Goal: Task Accomplishment & Management: Complete application form

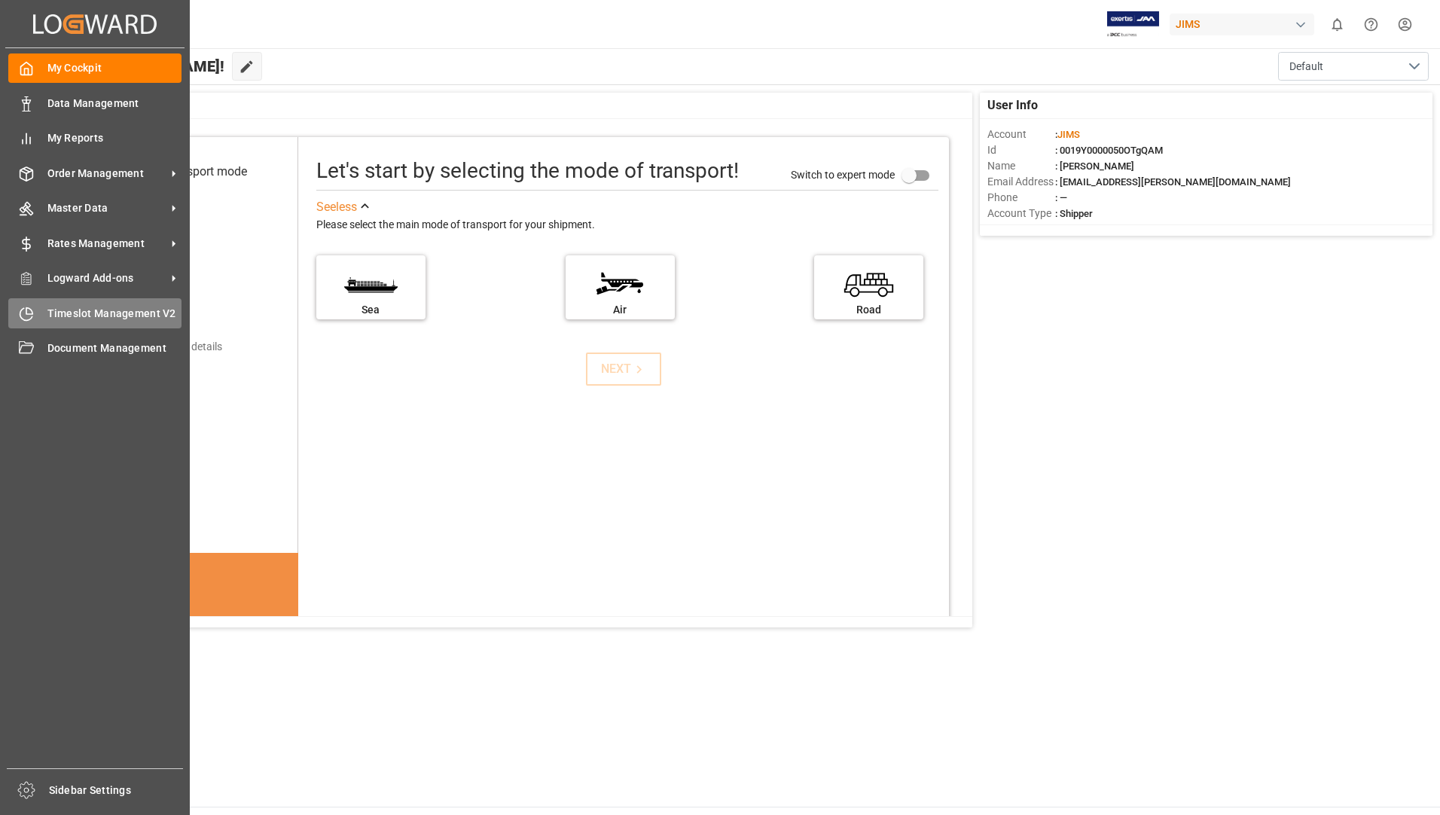
click at [117, 310] on span "Timeslot Management V2" at bounding box center [114, 314] width 135 height 16
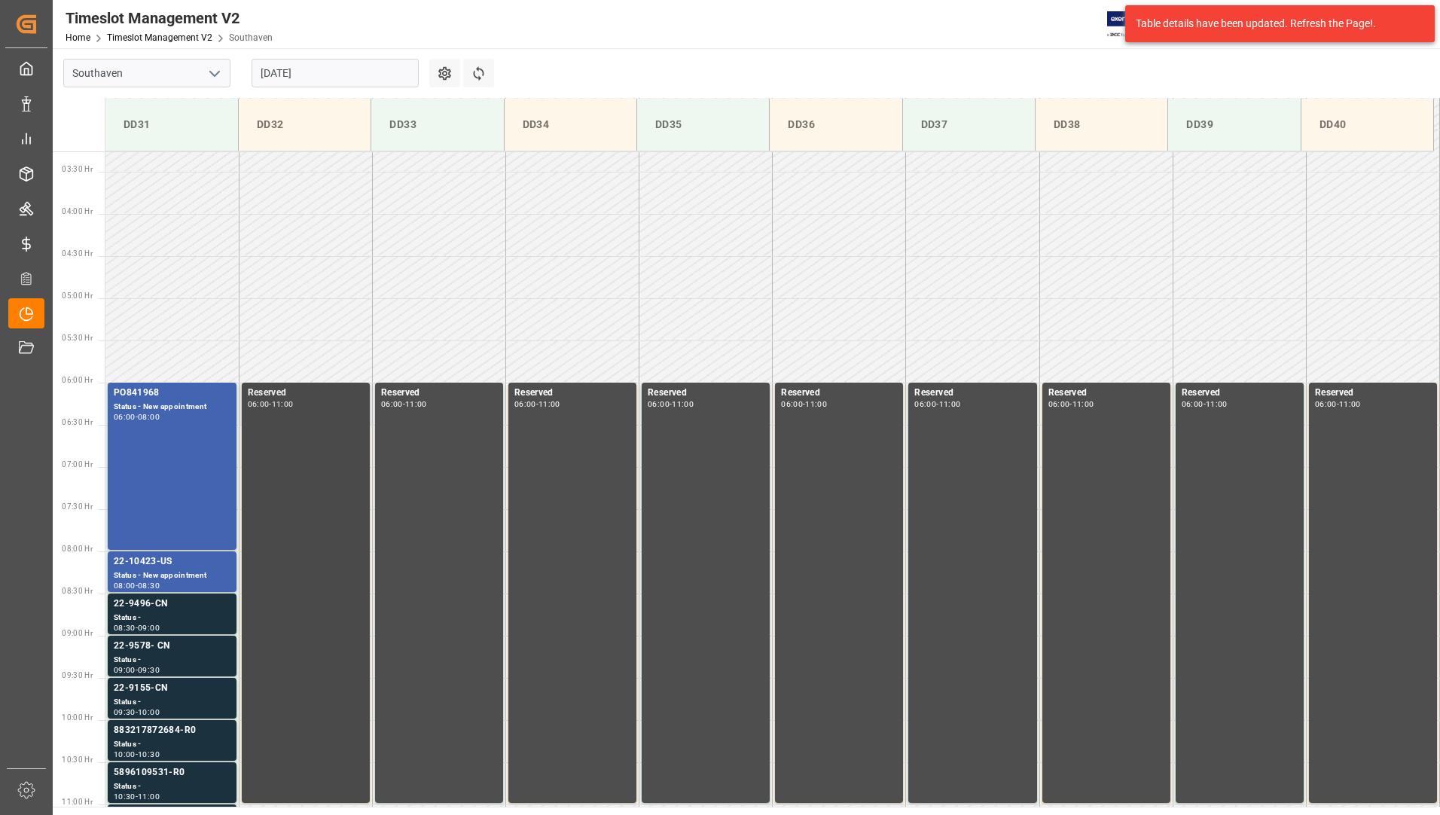
scroll to position [412, 0]
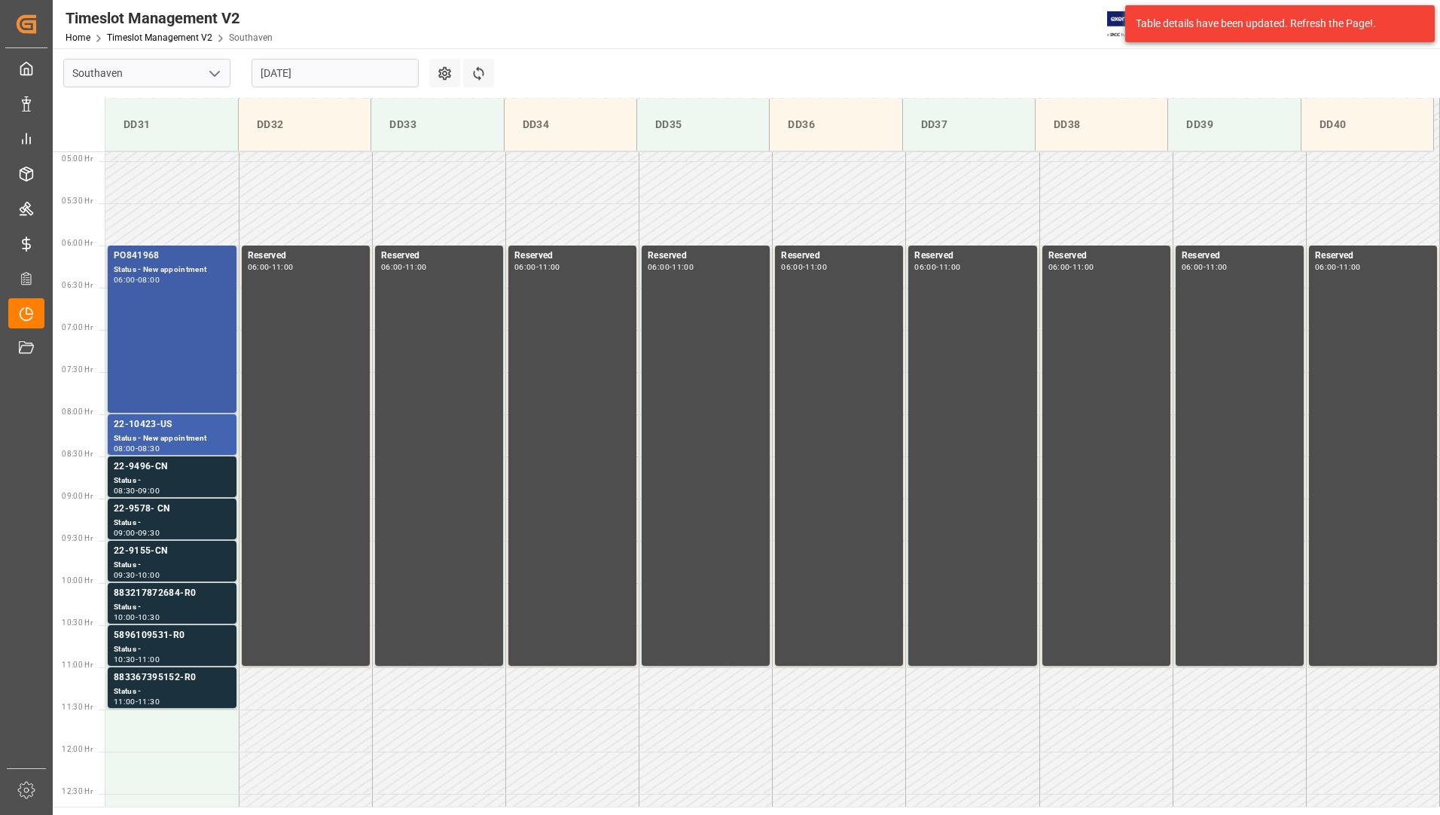
click at [200, 342] on div "PO841968 Status - New appointment 06:00 - 08:00" at bounding box center [172, 329] width 117 height 161
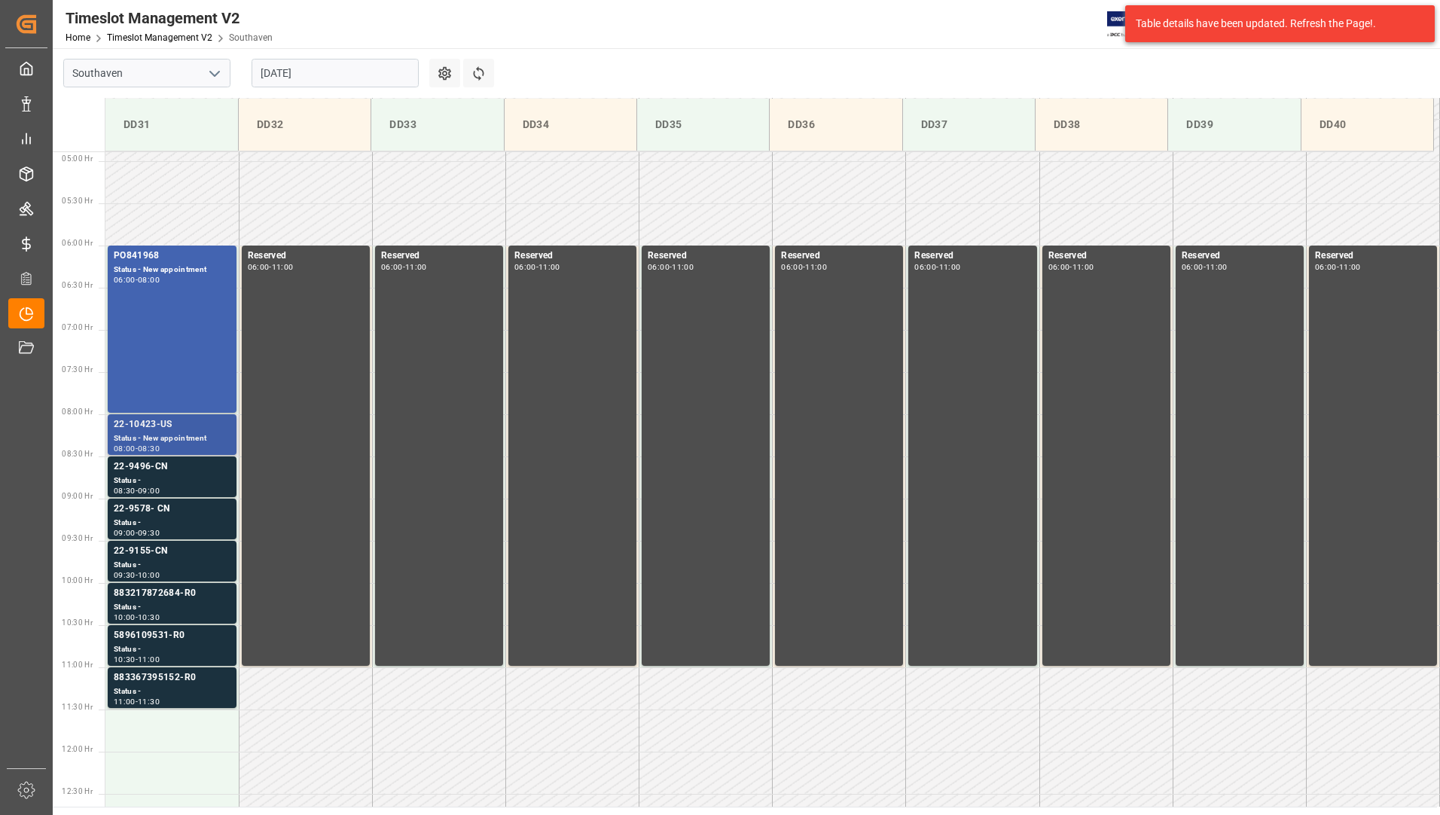
click at [184, 420] on div "22-10423-US" at bounding box center [172, 424] width 117 height 15
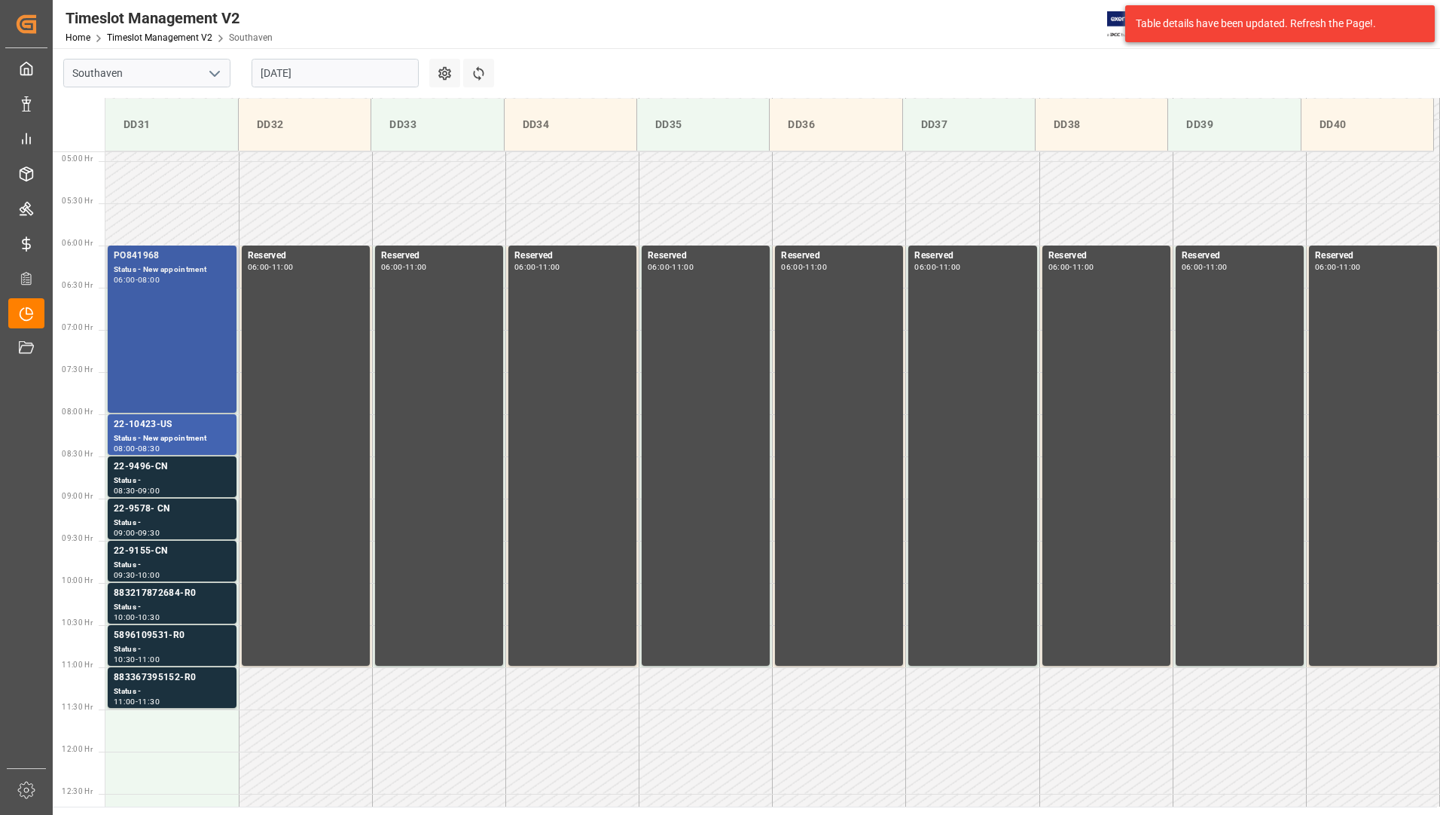
click at [158, 328] on div "PO841968 Status - New appointment 06:00 - 08:00" at bounding box center [172, 329] width 117 height 161
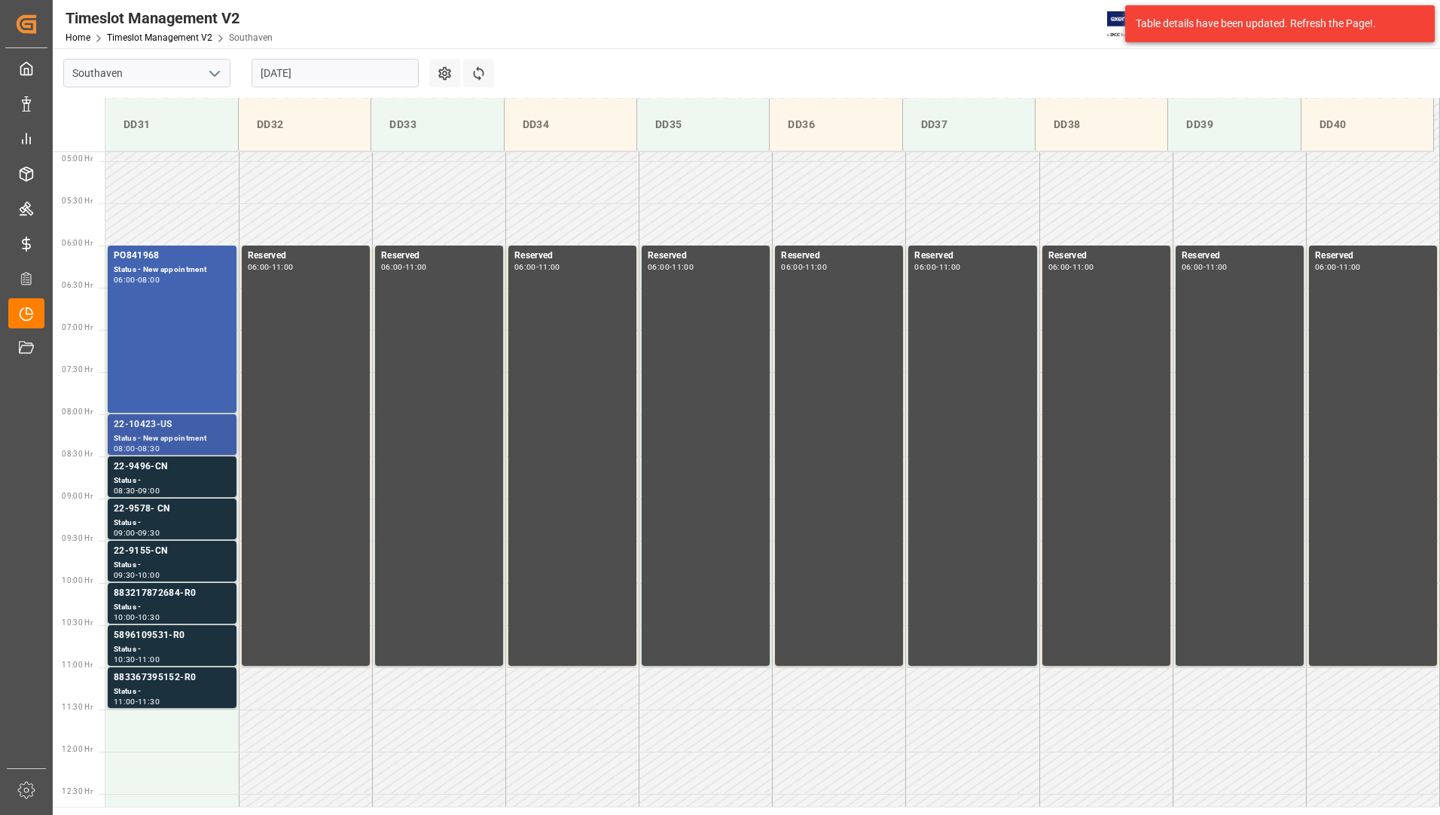
click at [153, 426] on div "22-10423-US" at bounding box center [172, 424] width 117 height 15
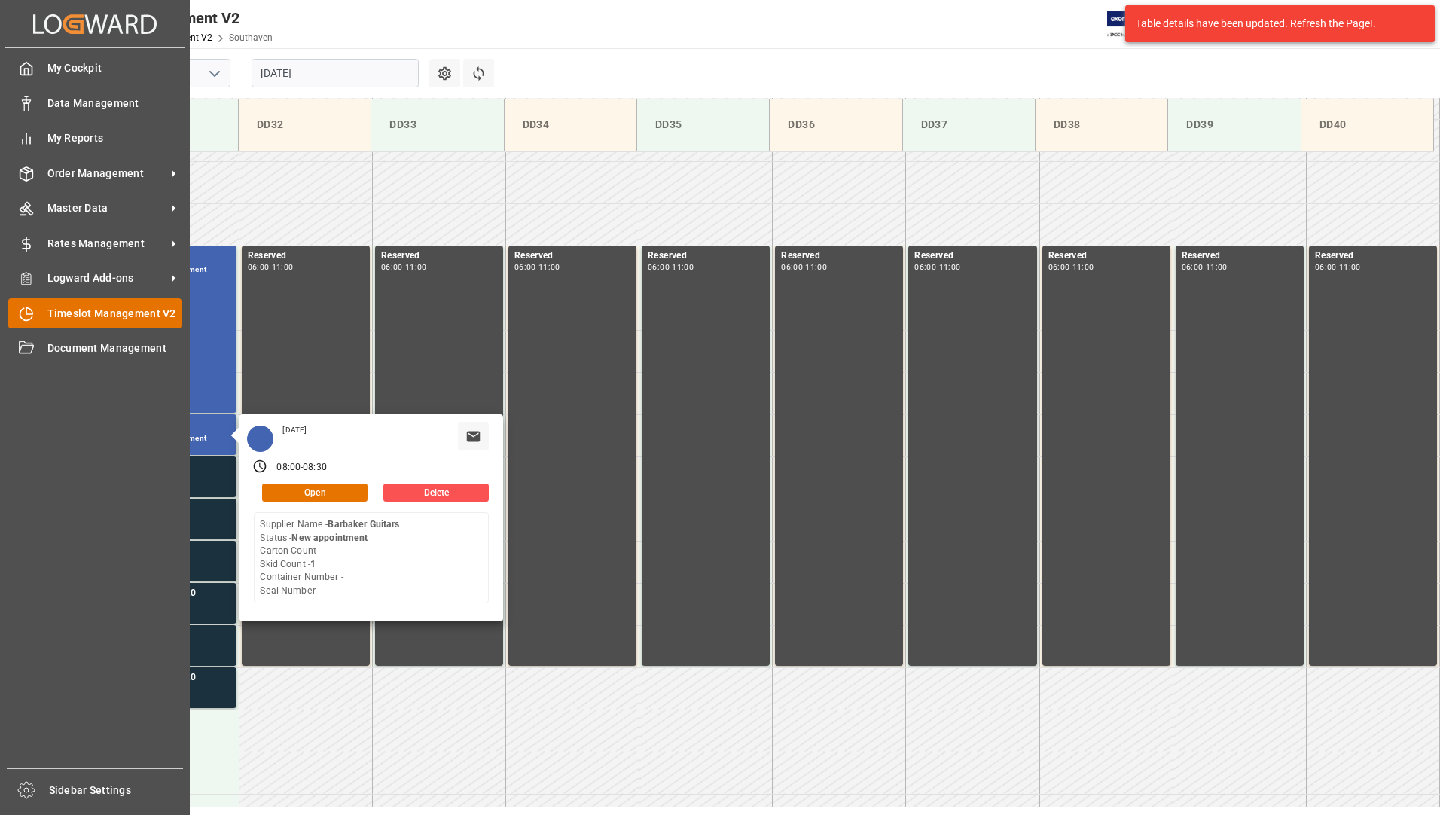
click at [77, 311] on span "Timeslot Management V2" at bounding box center [114, 314] width 135 height 16
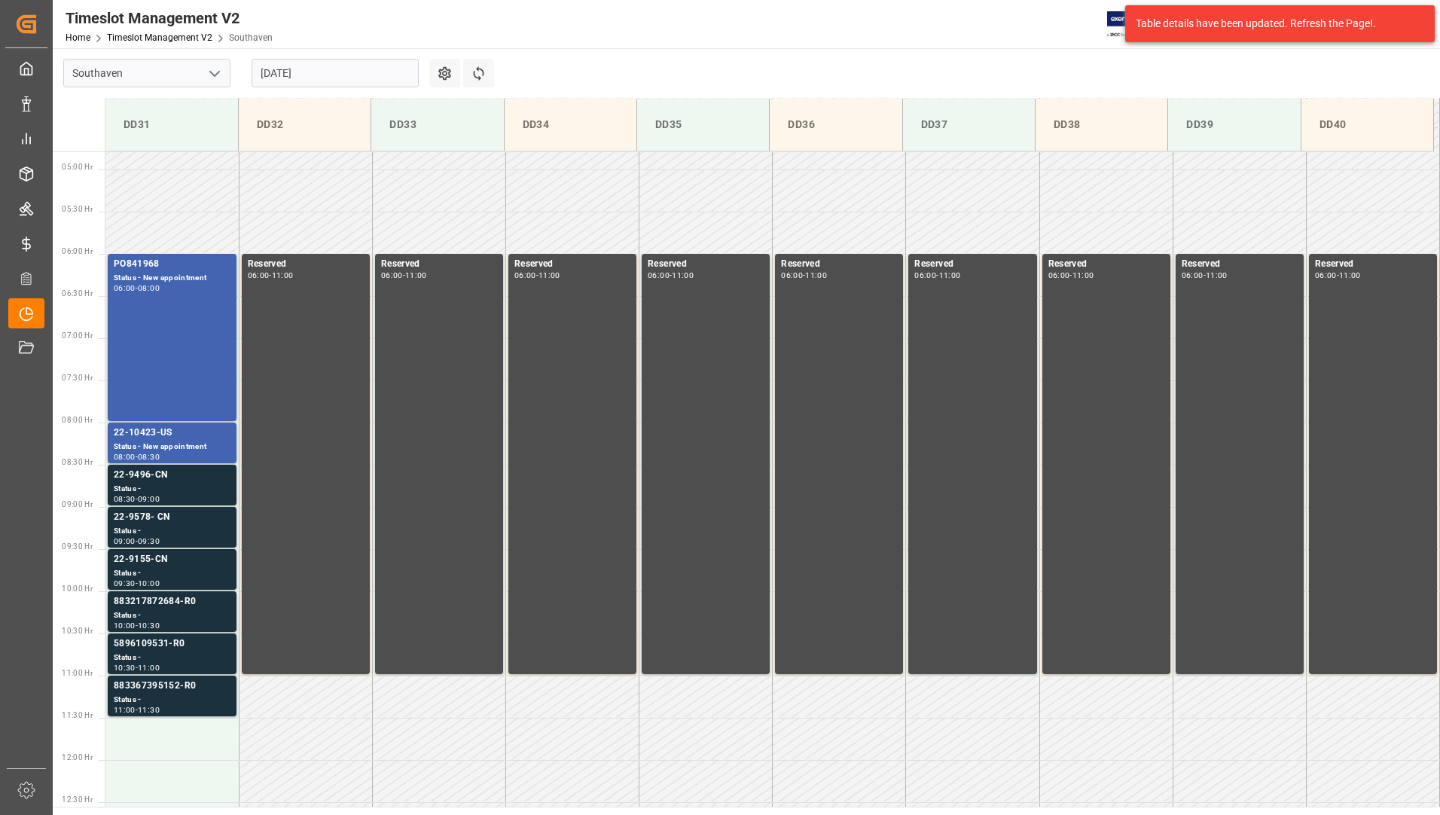
scroll to position [412, 0]
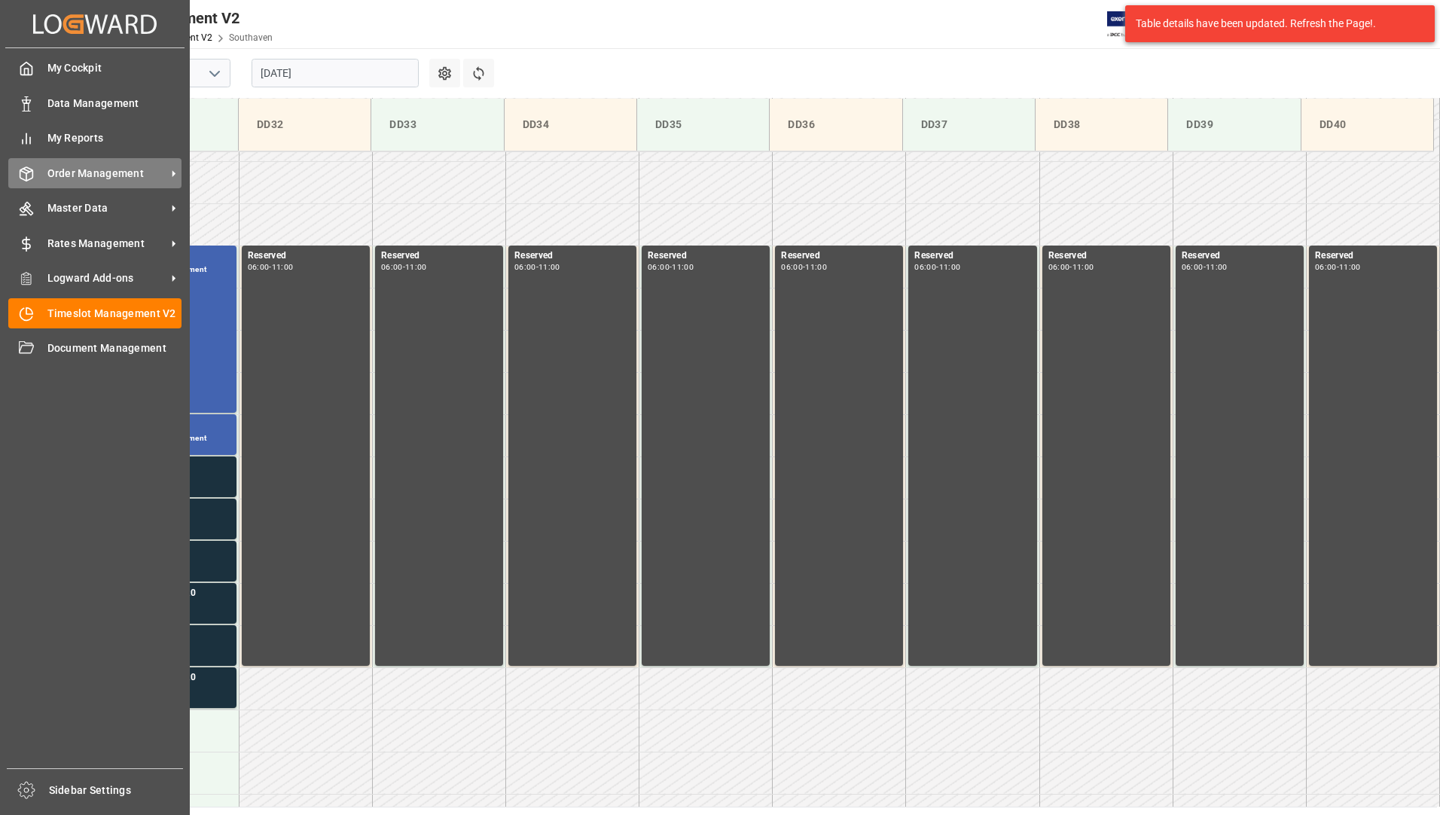
click at [91, 176] on span "Order Management" at bounding box center [106, 174] width 119 height 16
click at [134, 181] on span "Order Management" at bounding box center [106, 174] width 119 height 16
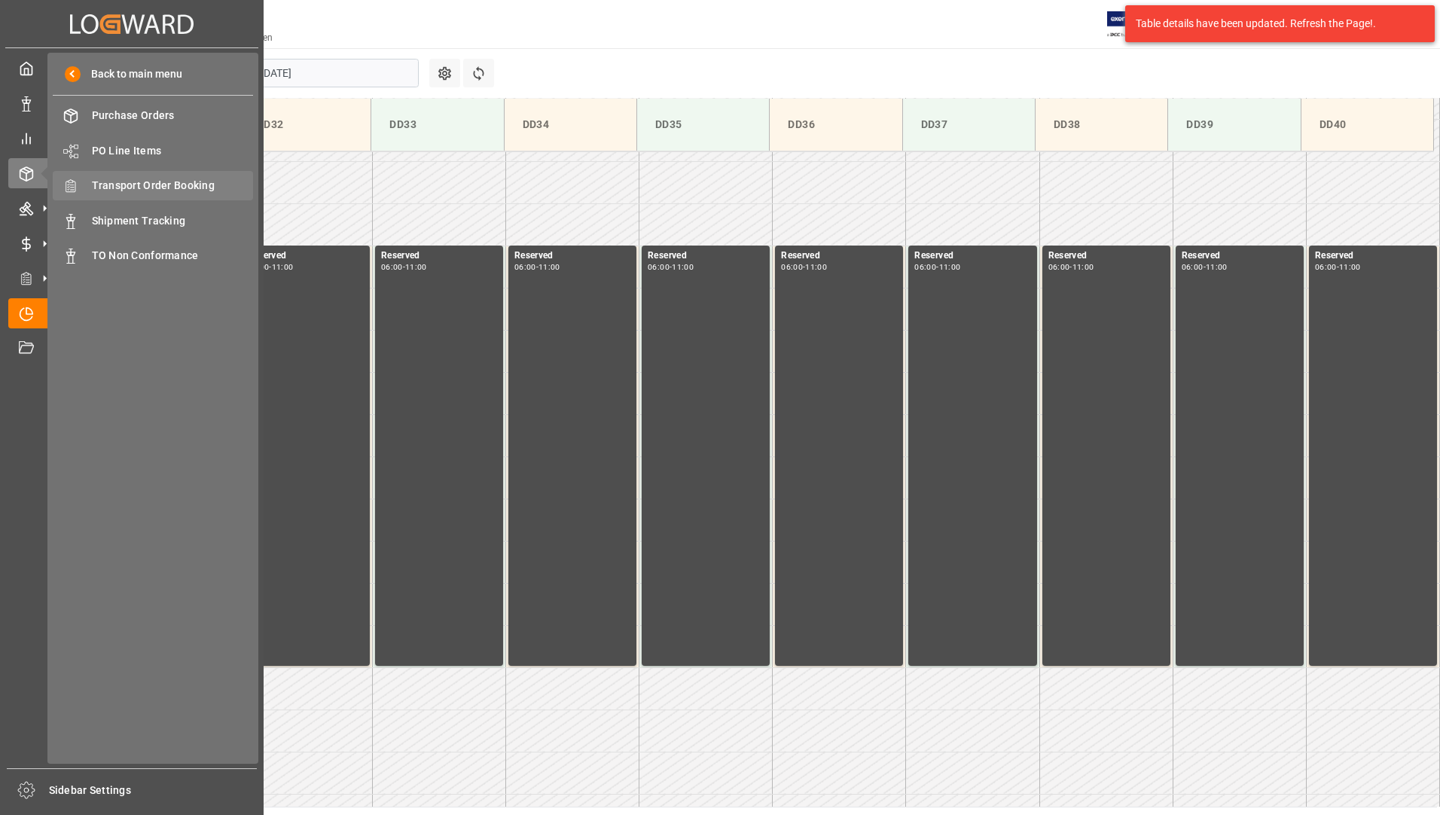
click at [157, 191] on span "Transport Order Booking" at bounding box center [173, 186] width 162 height 16
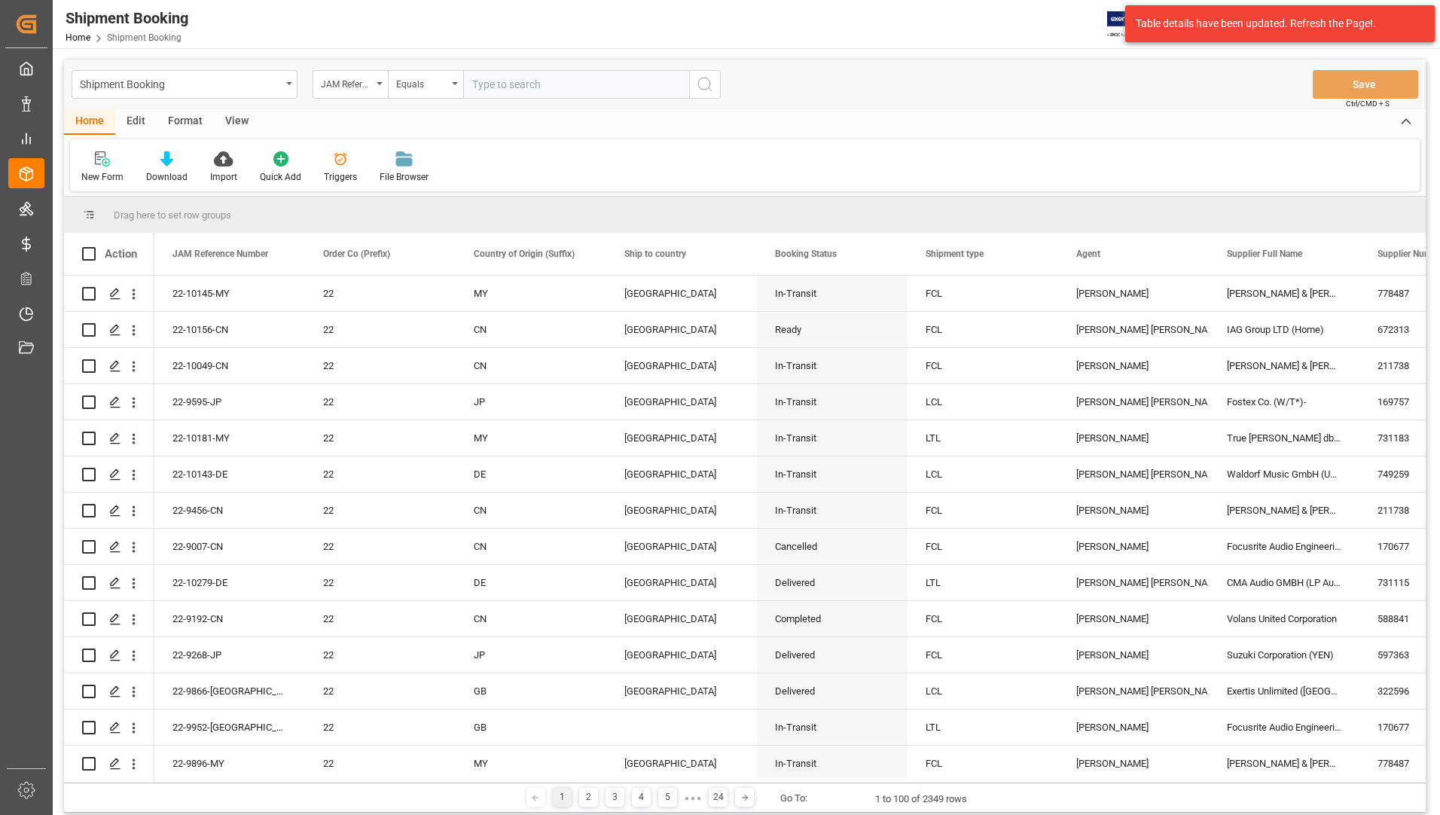
click at [523, 80] on input "text" at bounding box center [576, 84] width 226 height 29
type input "22-10157-us"
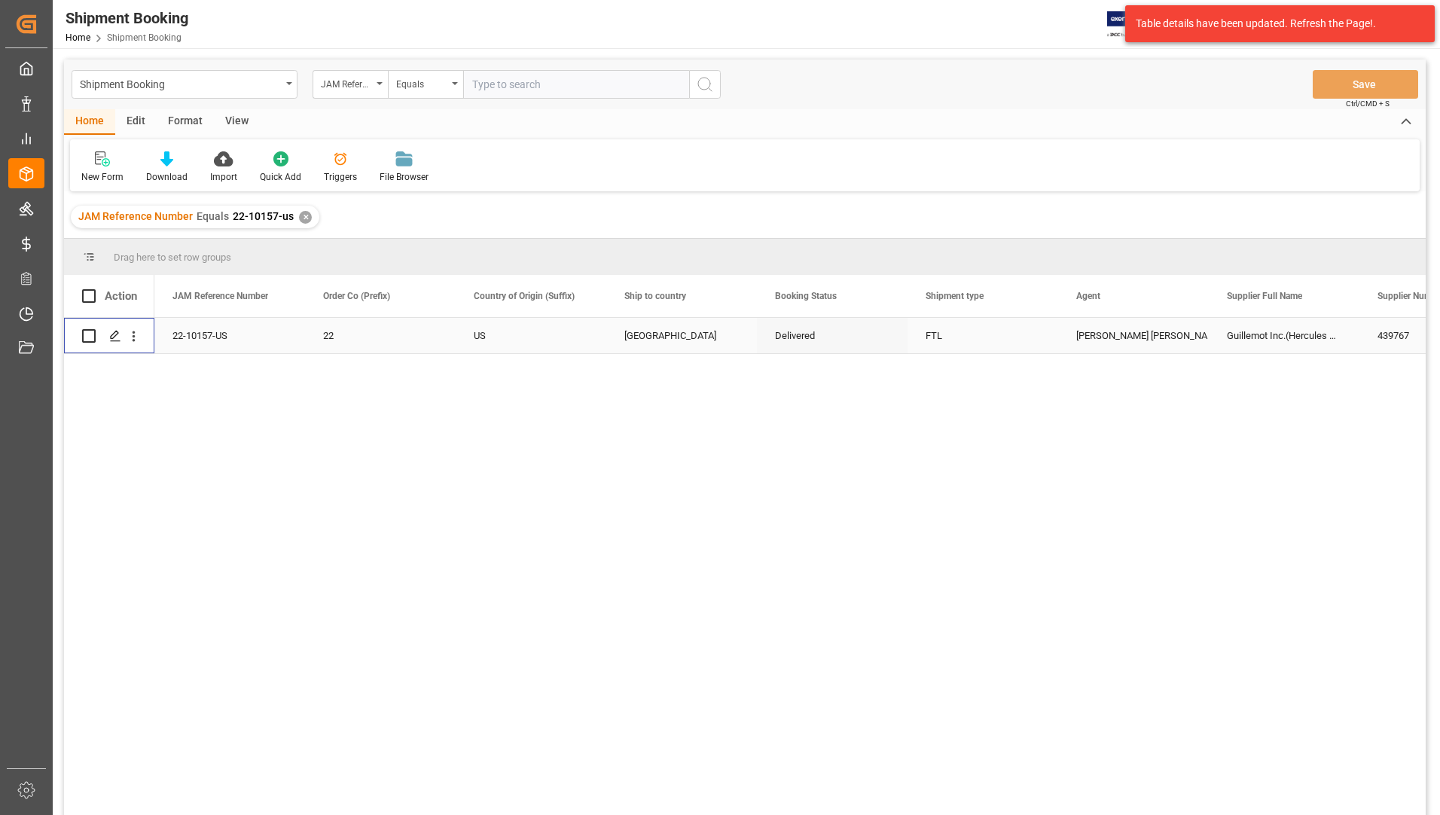
click at [92, 339] on input "Press Space to toggle row selection (unchecked)" at bounding box center [89, 336] width 14 height 14
checkbox input "true"
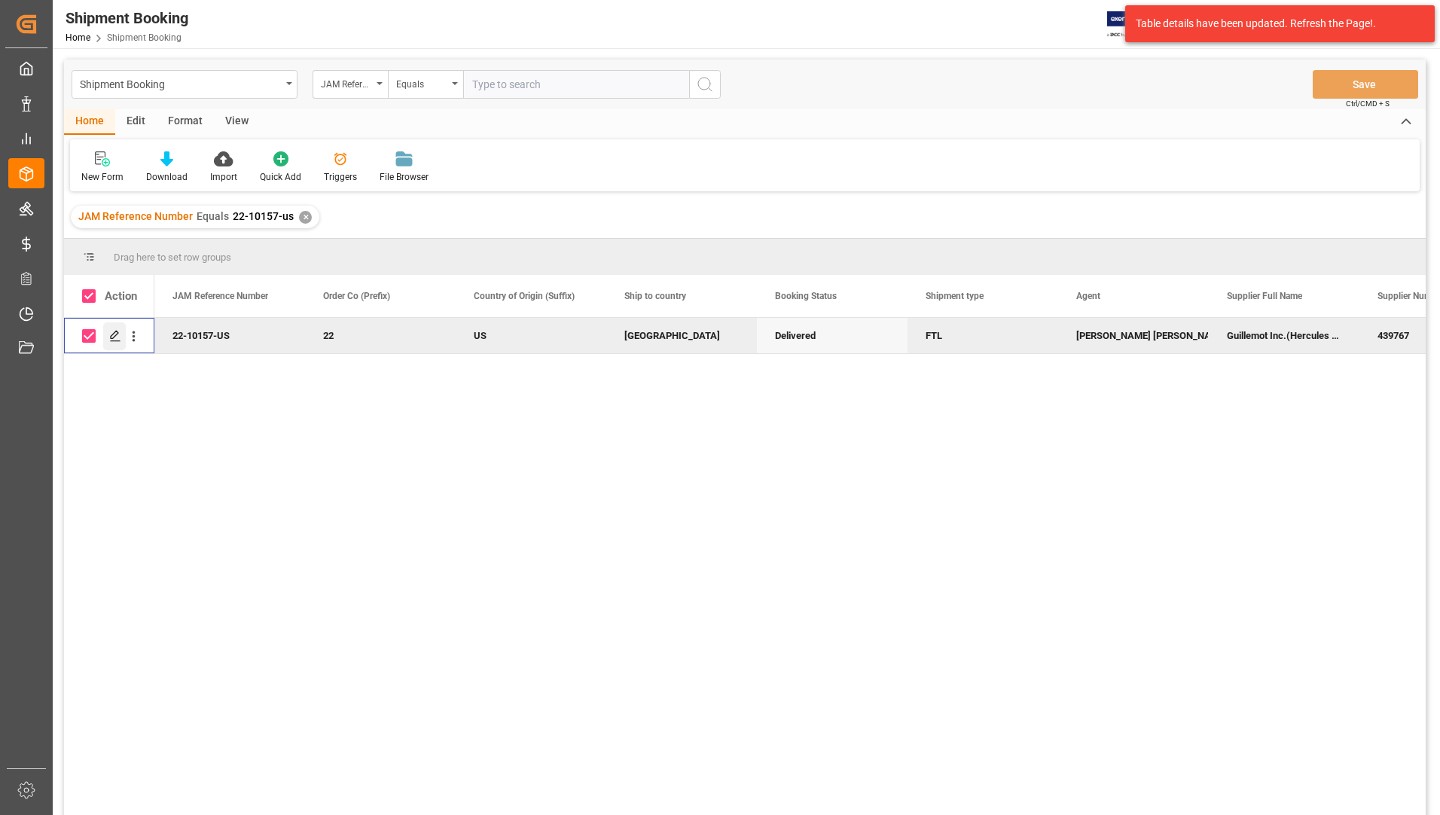
click at [120, 334] on icon "Press SPACE to deselect this row." at bounding box center [115, 336] width 12 height 12
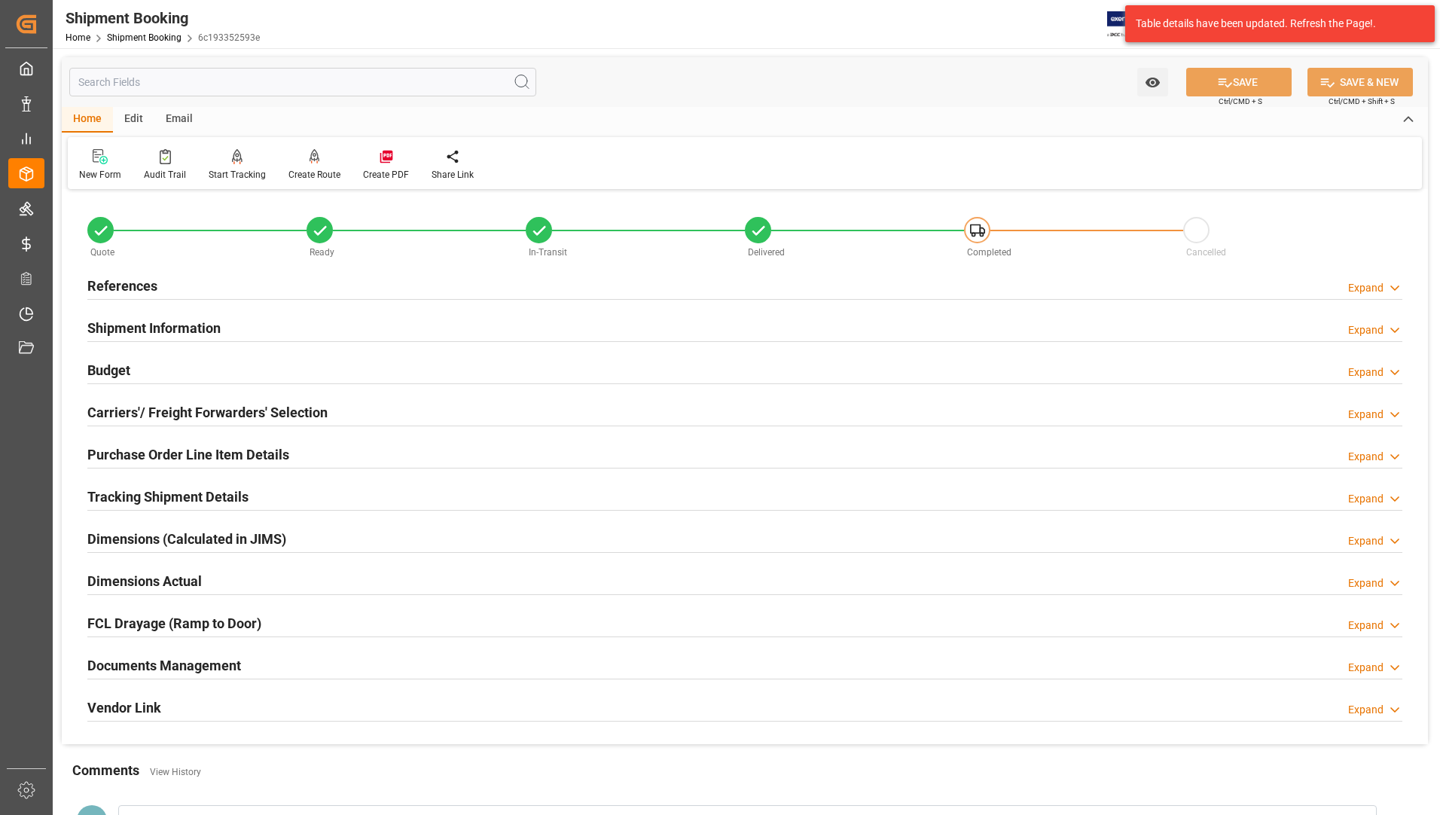
drag, startPoint x: 140, startPoint y: 483, endPoint x: 200, endPoint y: 499, distance: 62.3
click at [139, 483] on div "Tracking Shipment Details" at bounding box center [167, 495] width 161 height 29
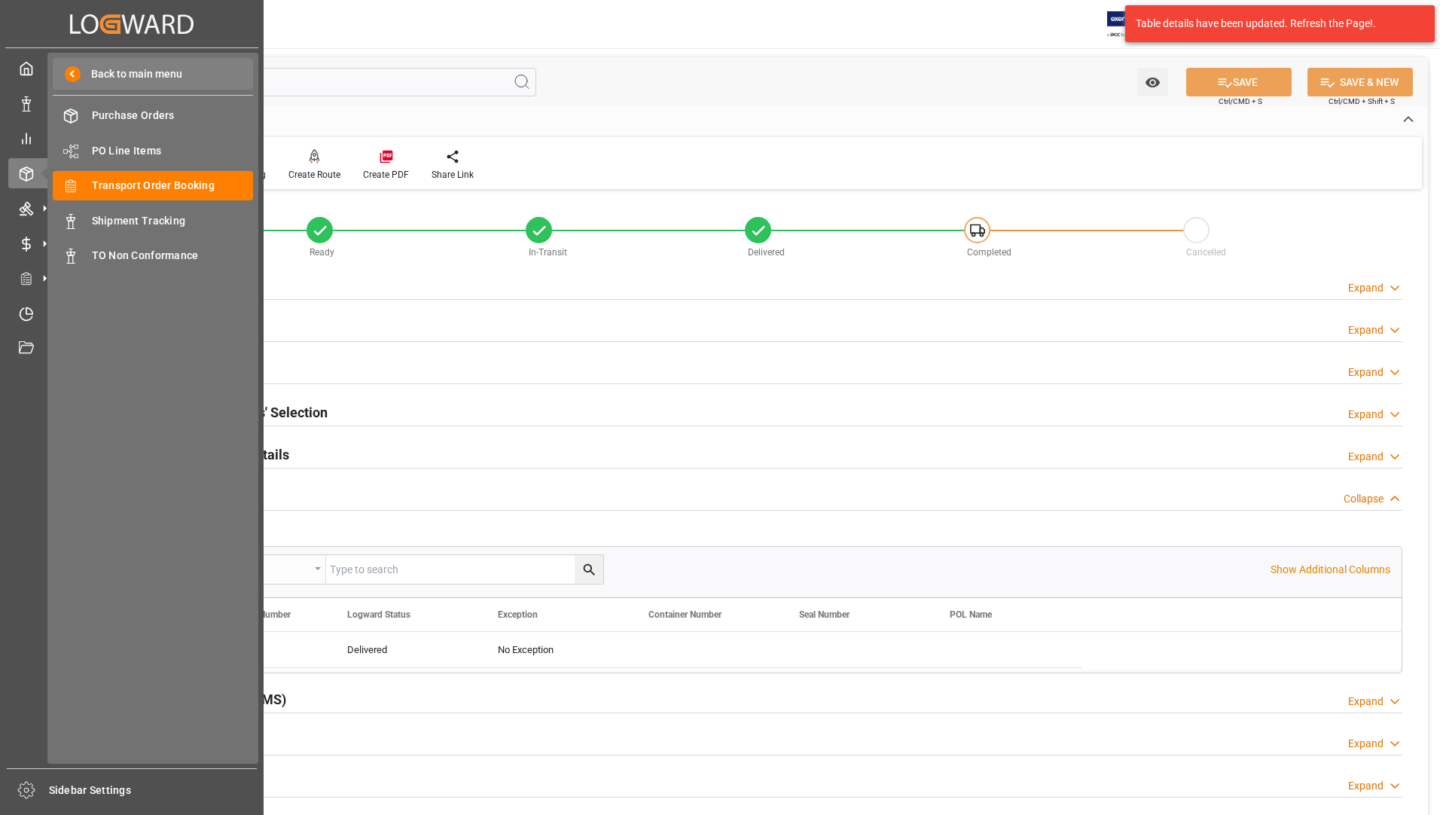
click at [123, 72] on span "Back to main menu" at bounding box center [132, 74] width 102 height 16
click at [37, 314] on div "Timeslot Management V2 Timeslot Management V2" at bounding box center [131, 312] width 247 height 29
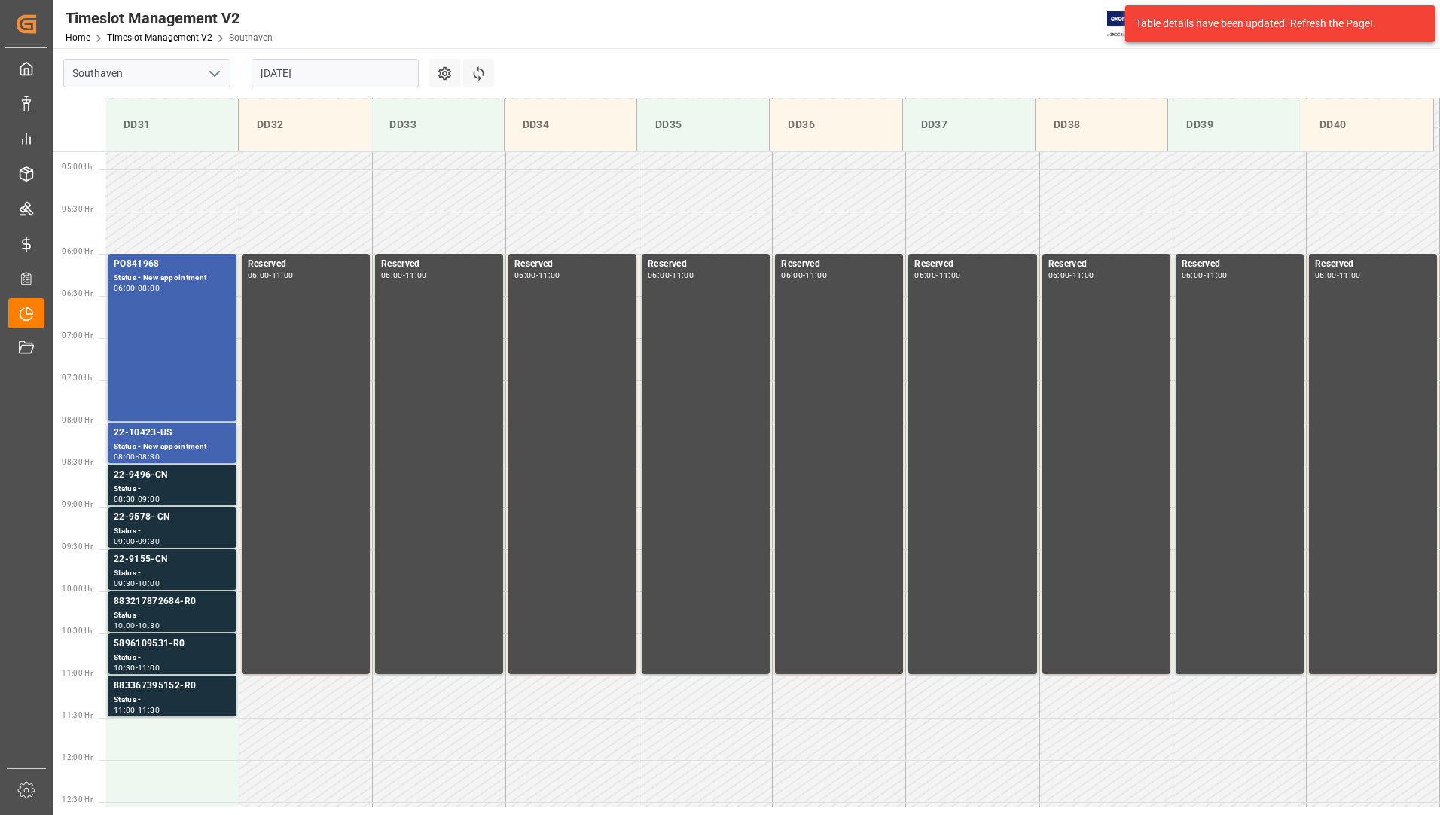
scroll to position [412, 0]
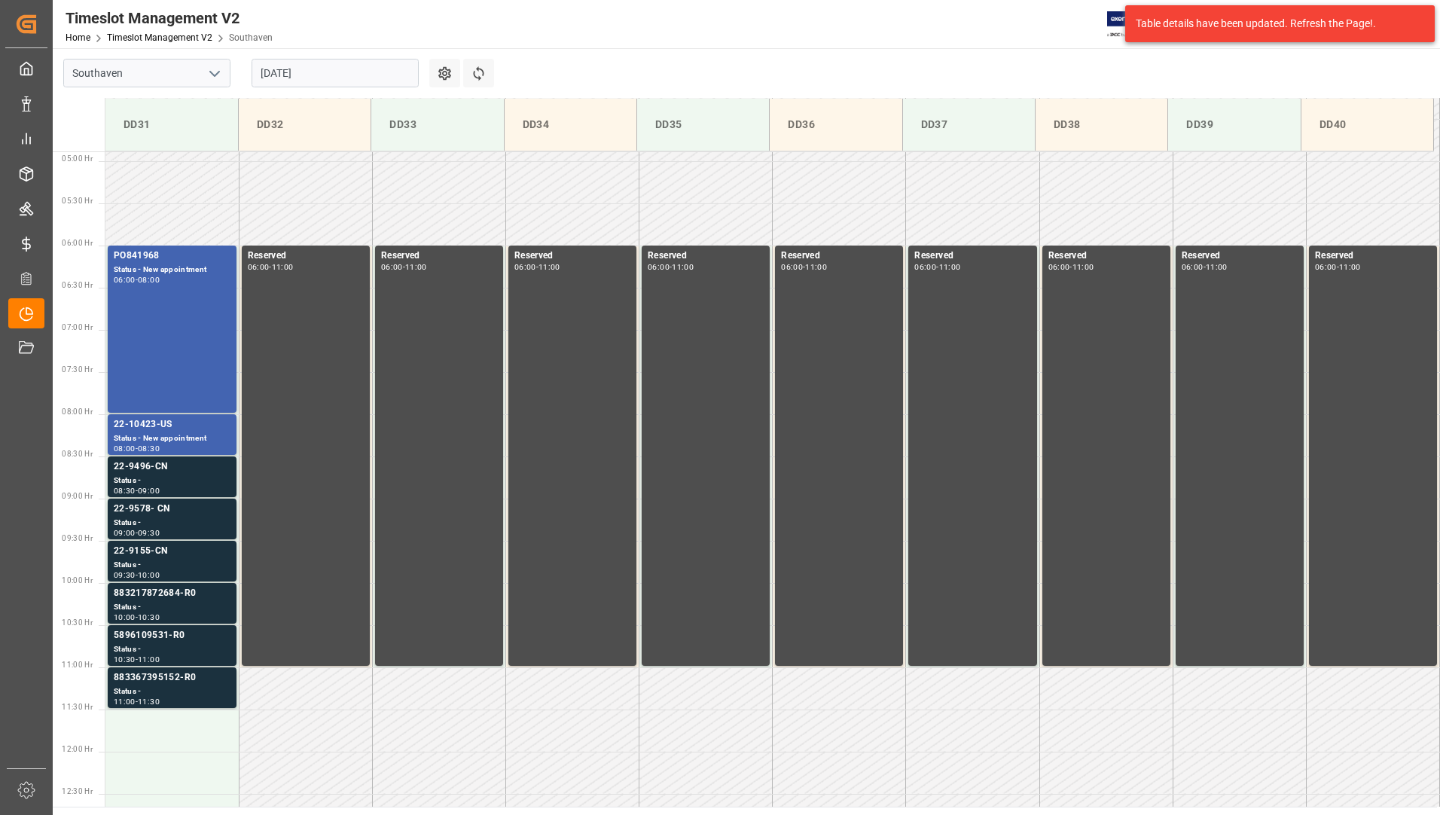
click at [293, 61] on input "[DATE]" at bounding box center [335, 73] width 167 height 29
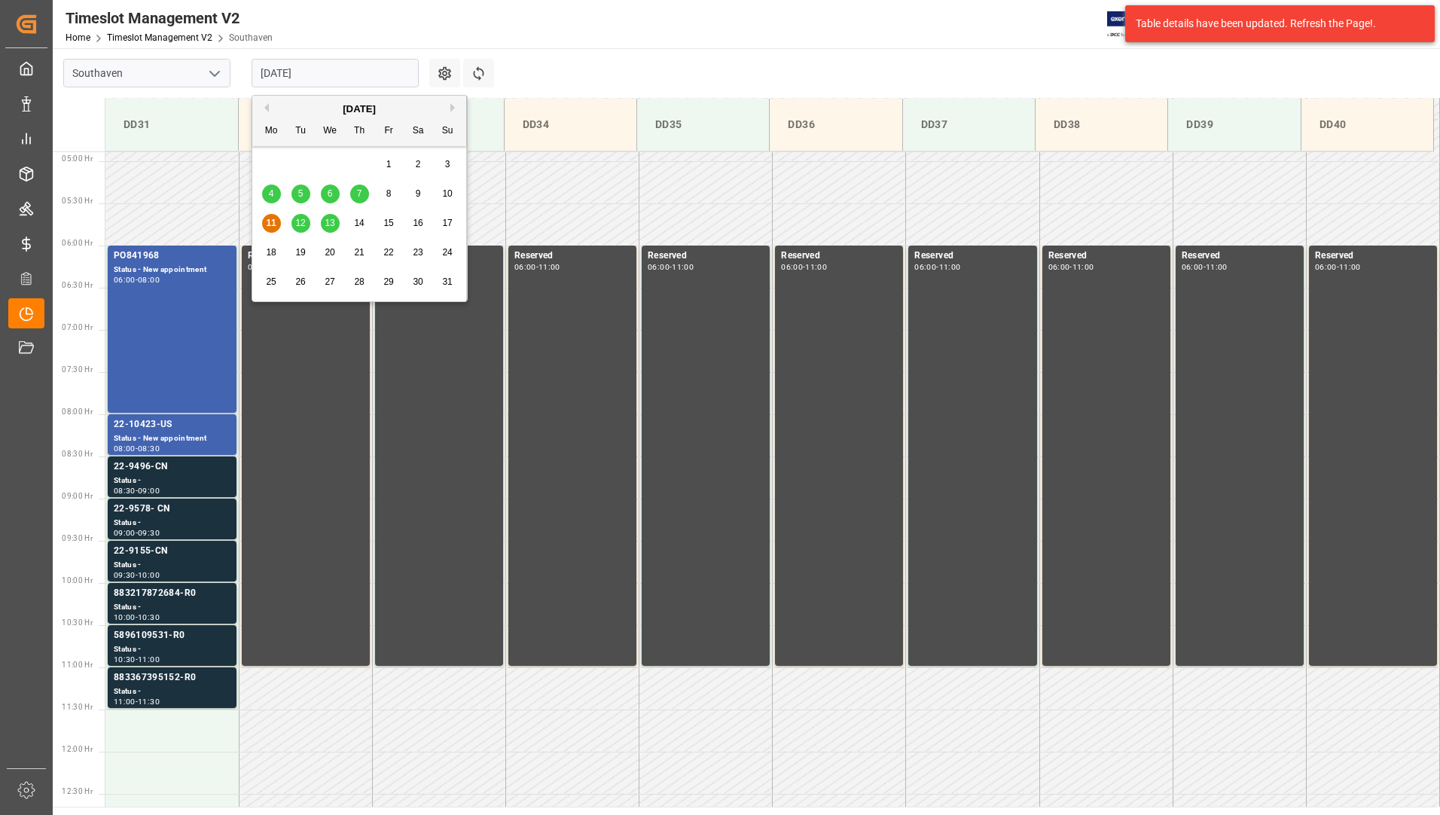
click at [331, 226] on span "13" at bounding box center [330, 223] width 10 height 11
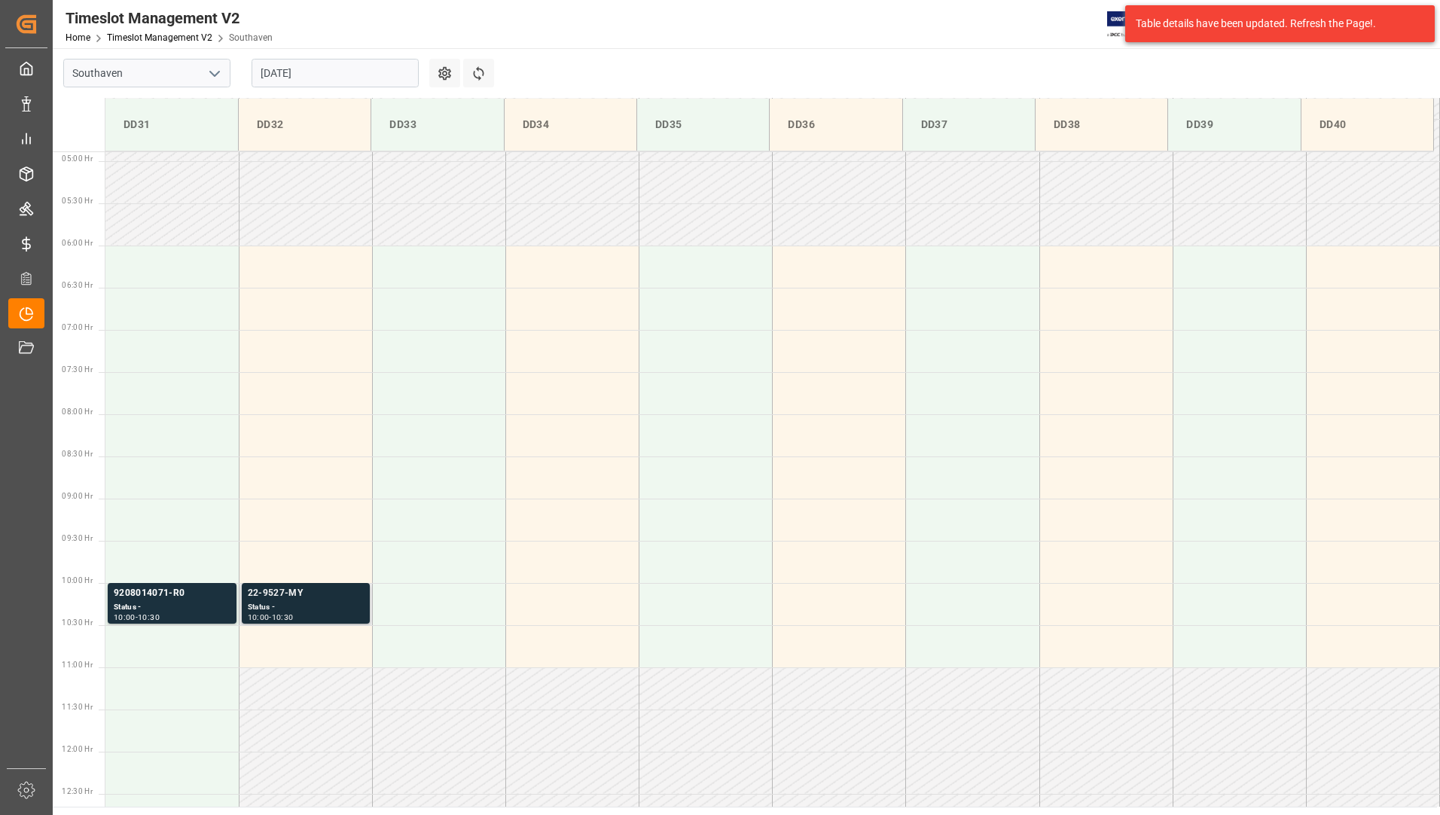
click at [310, 608] on div "Status -" at bounding box center [306, 607] width 116 height 13
click at [188, 594] on div "9208014071-R0" at bounding box center [172, 593] width 117 height 15
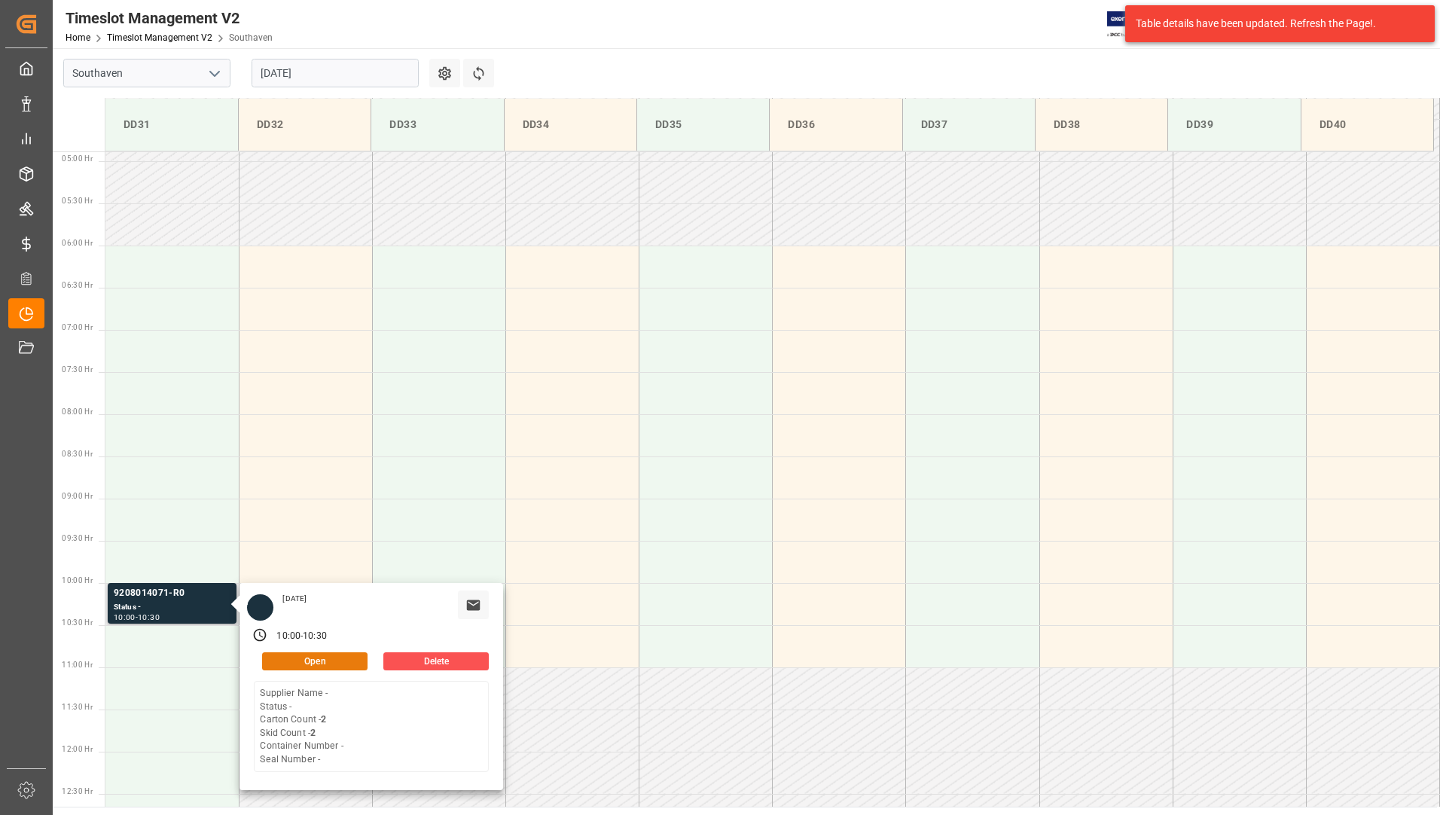
click at [282, 656] on button "Open" at bounding box center [314, 661] width 105 height 18
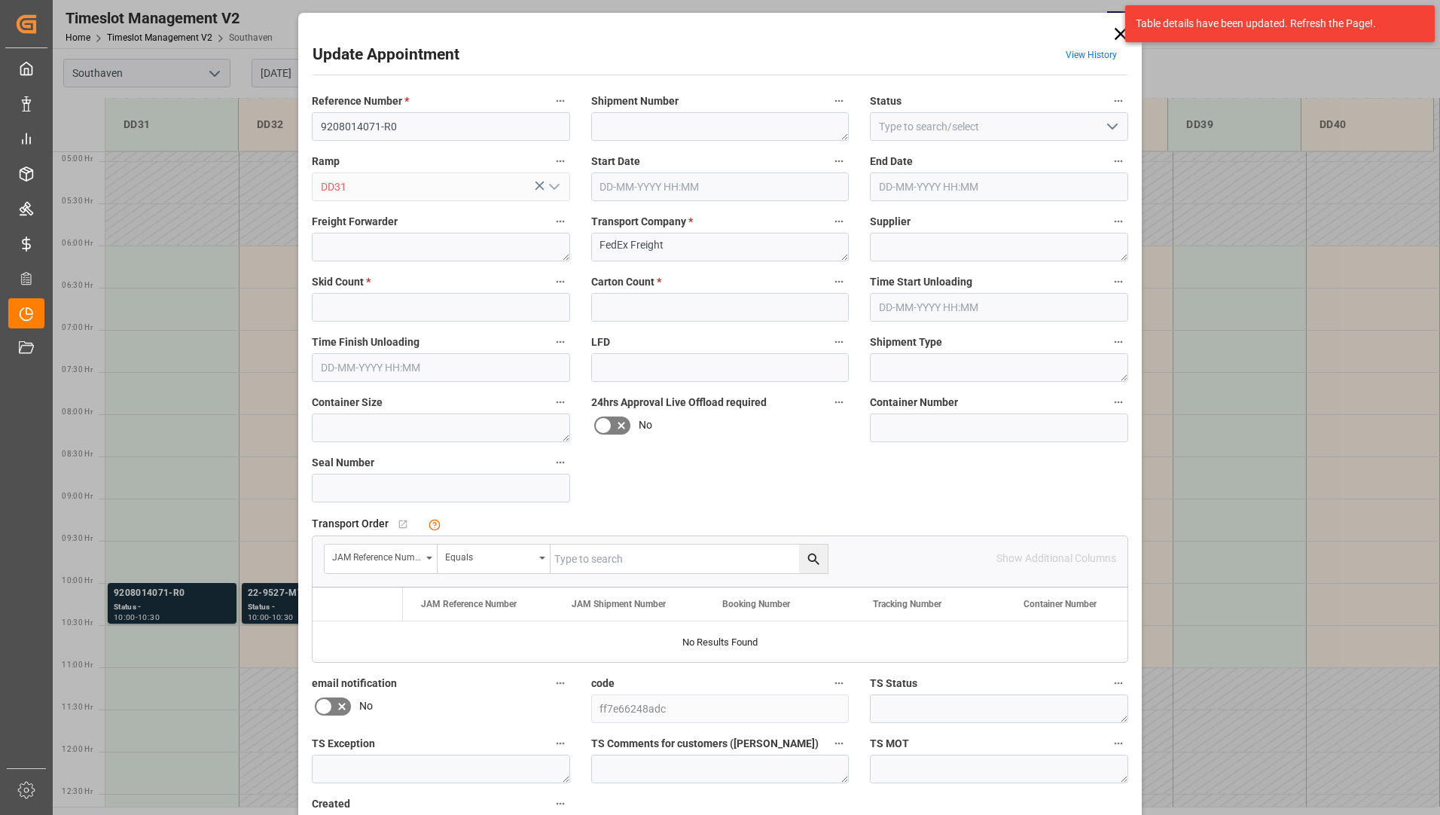
type input "2"
type input "[DATE] 10:00"
type input "[DATE] 10:30"
type input "[DATE] 17:25"
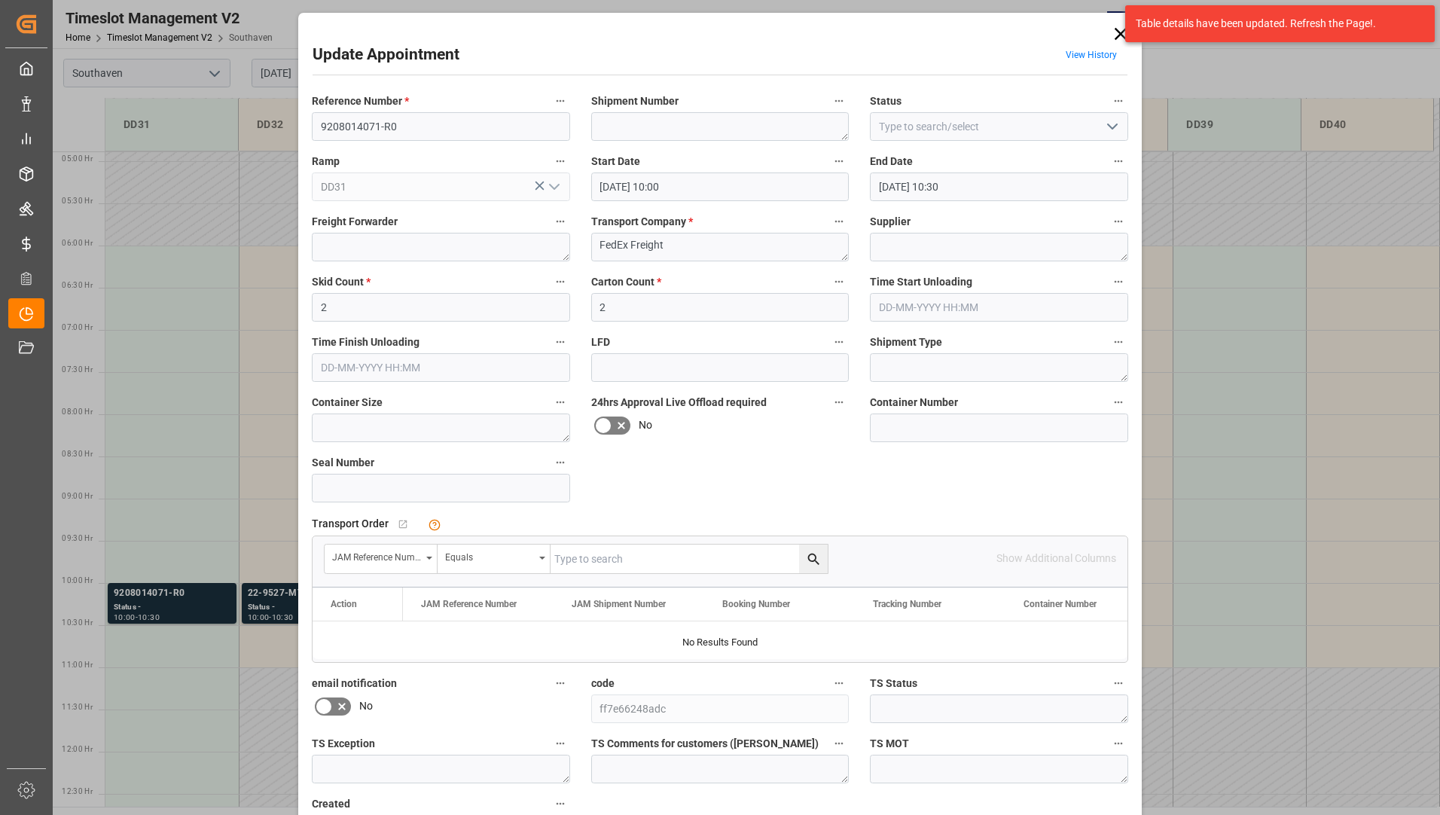
click at [1110, 34] on icon at bounding box center [1120, 33] width 21 height 21
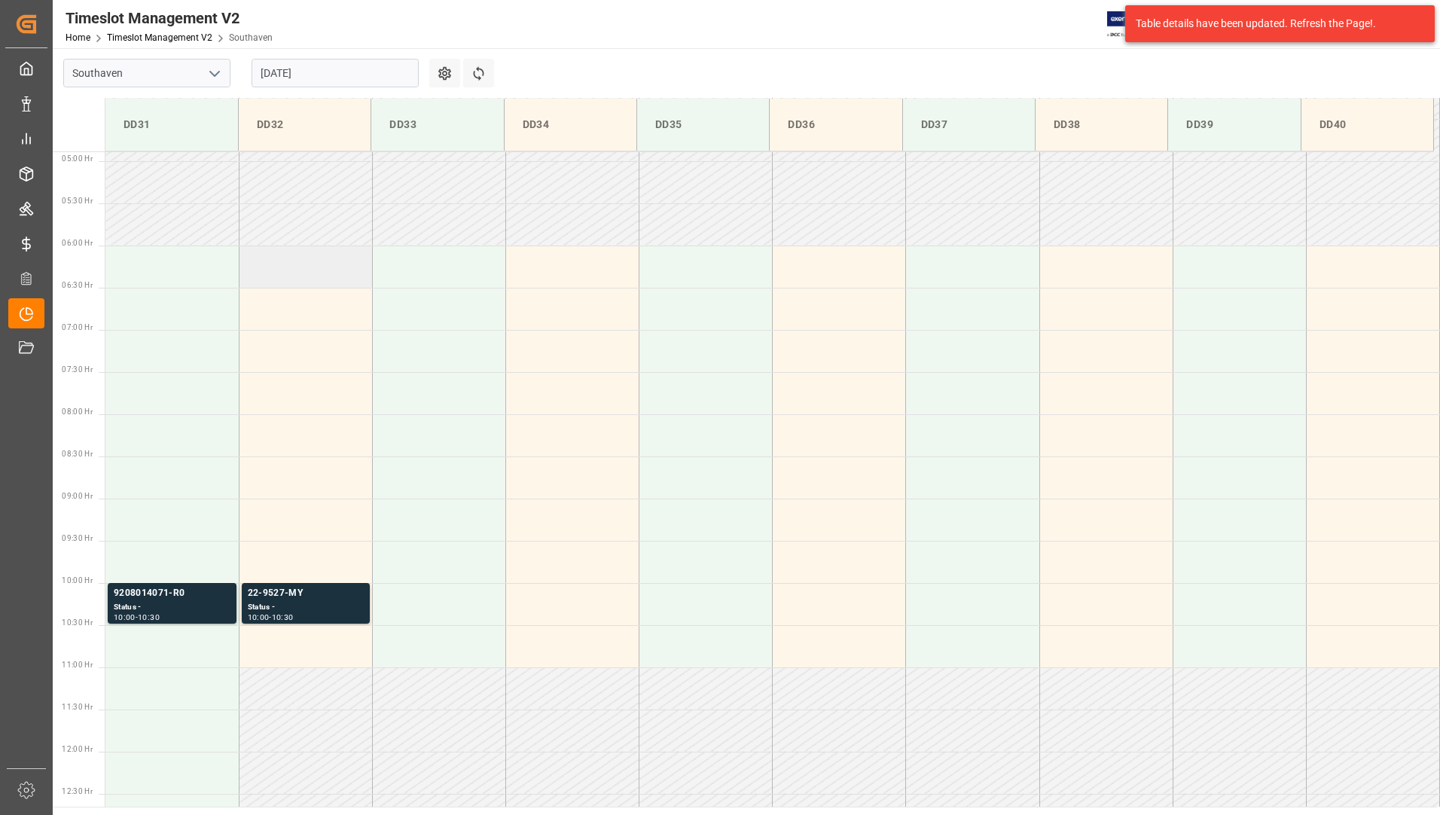
click at [284, 267] on td at bounding box center [305, 267] width 133 height 42
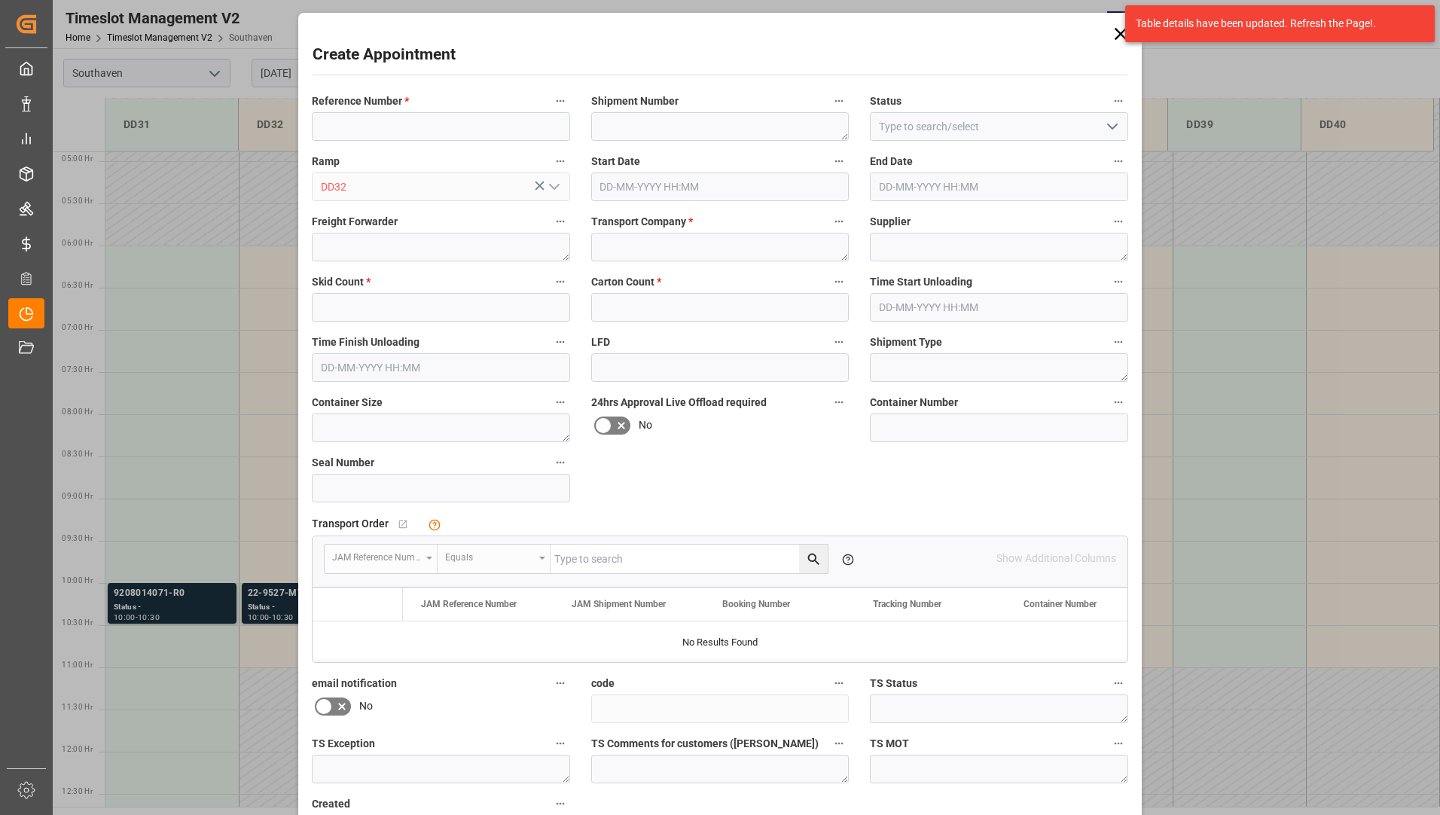
type input "[DATE] 06:00"
type input "[DATE] 06:30"
click at [368, 133] on input at bounding box center [441, 126] width 258 height 29
type input "000"
click at [637, 114] on textarea at bounding box center [720, 126] width 258 height 29
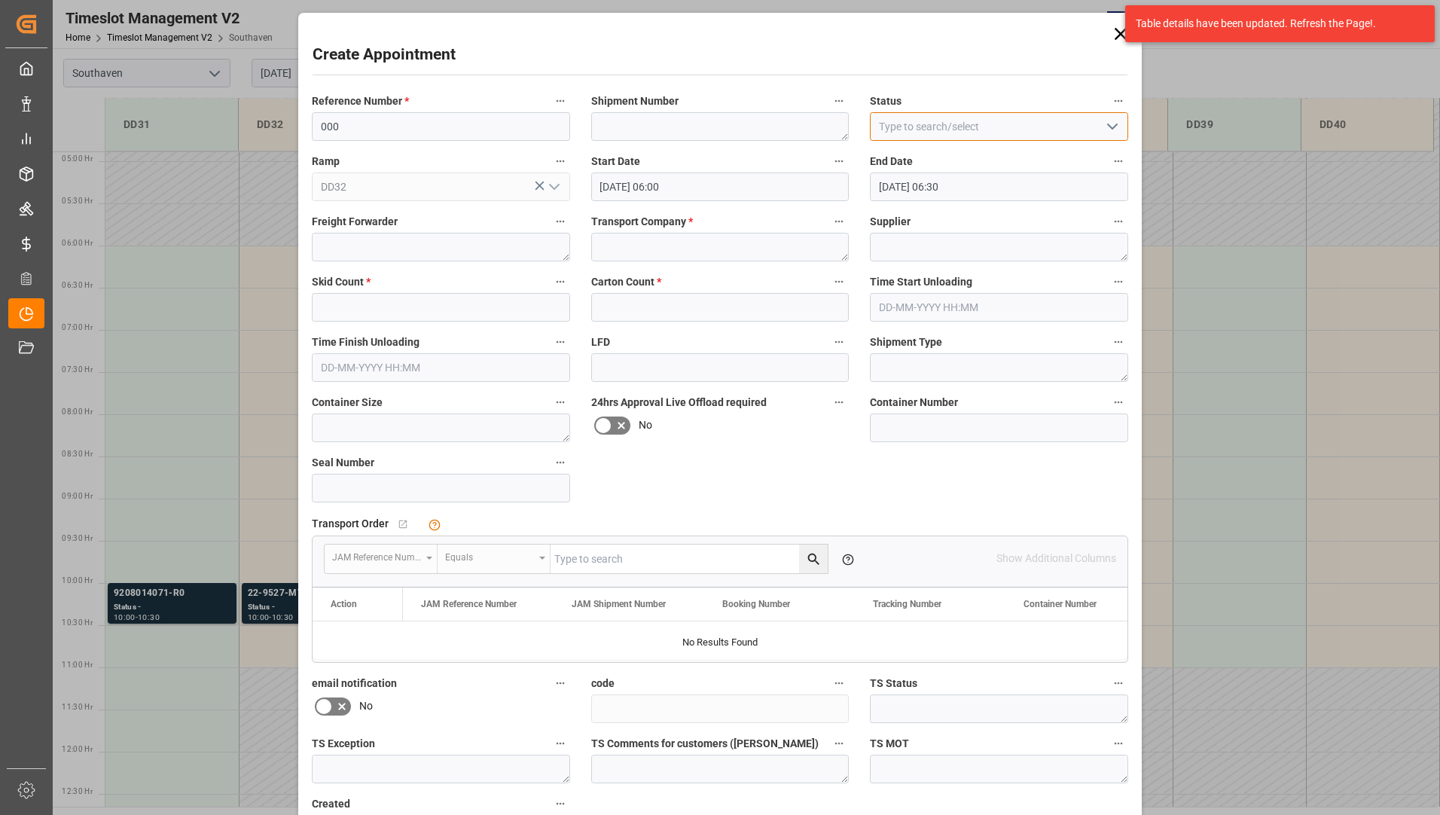
click at [908, 132] on input at bounding box center [999, 126] width 258 height 29
click at [1112, 118] on icon "open menu" at bounding box center [1113, 127] width 18 height 18
click at [1000, 255] on div "New appointment" at bounding box center [999, 262] width 257 height 34
type input "New appointment"
click at [756, 255] on textarea at bounding box center [720, 247] width 258 height 29
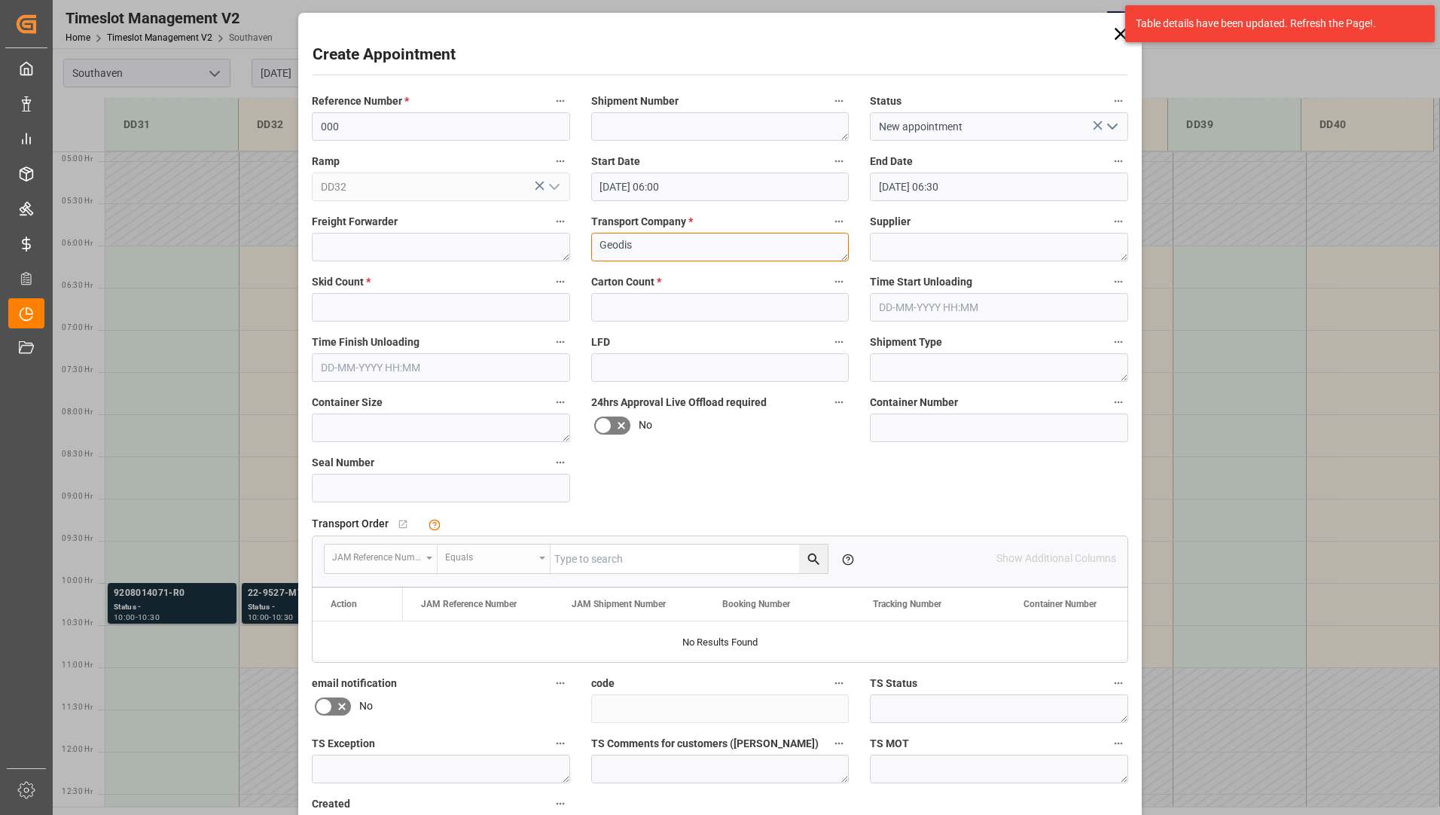
type textarea "Geodis"
click at [881, 255] on textarea at bounding box center [999, 247] width 258 height 29
type textarea "Clavia"
click at [519, 304] on input "text" at bounding box center [441, 307] width 258 height 29
type input "0"
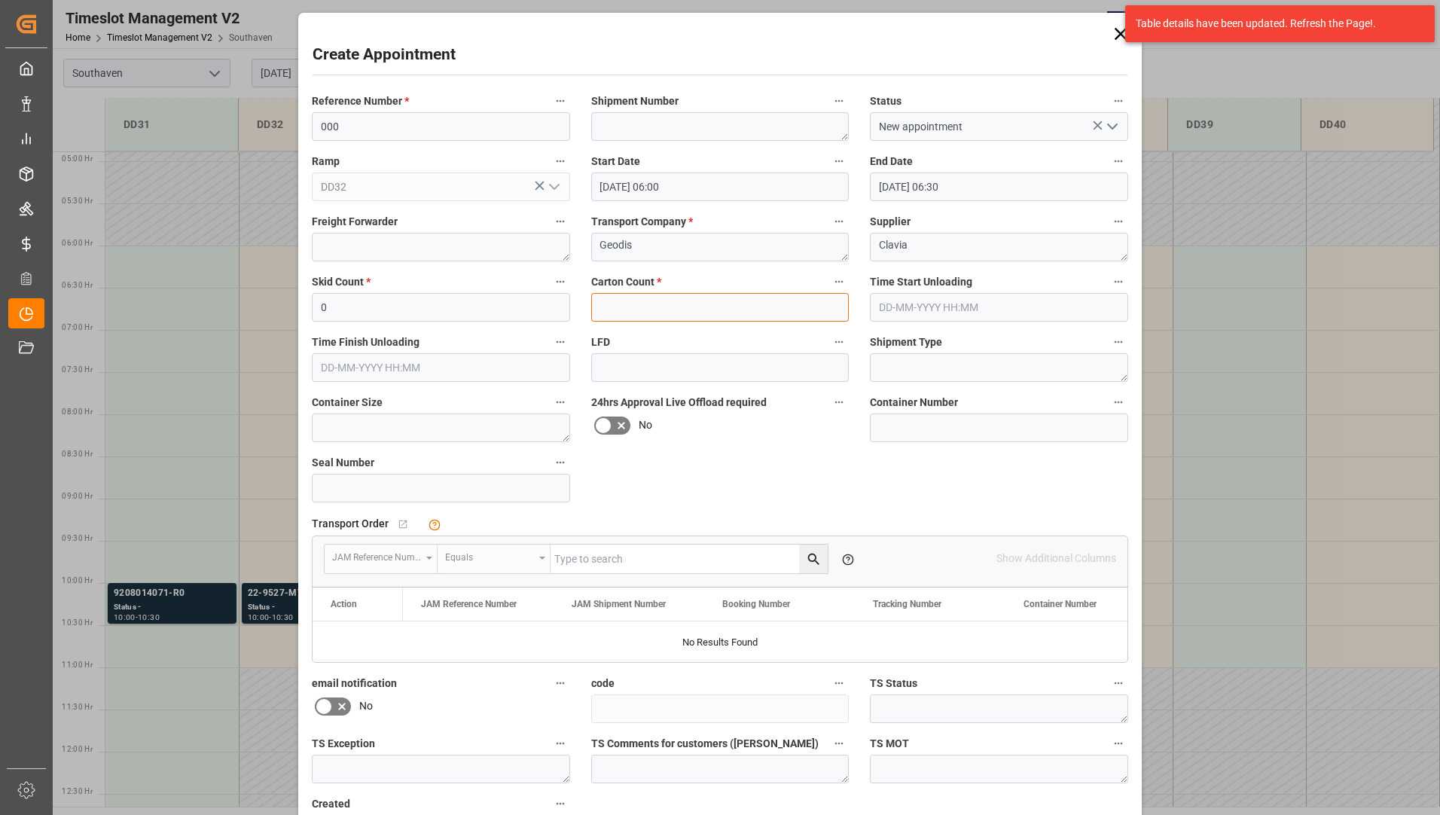
click at [705, 303] on input "text" at bounding box center [720, 307] width 258 height 29
type input "0"
click at [823, 183] on input "[DATE] 06:00" at bounding box center [720, 186] width 258 height 29
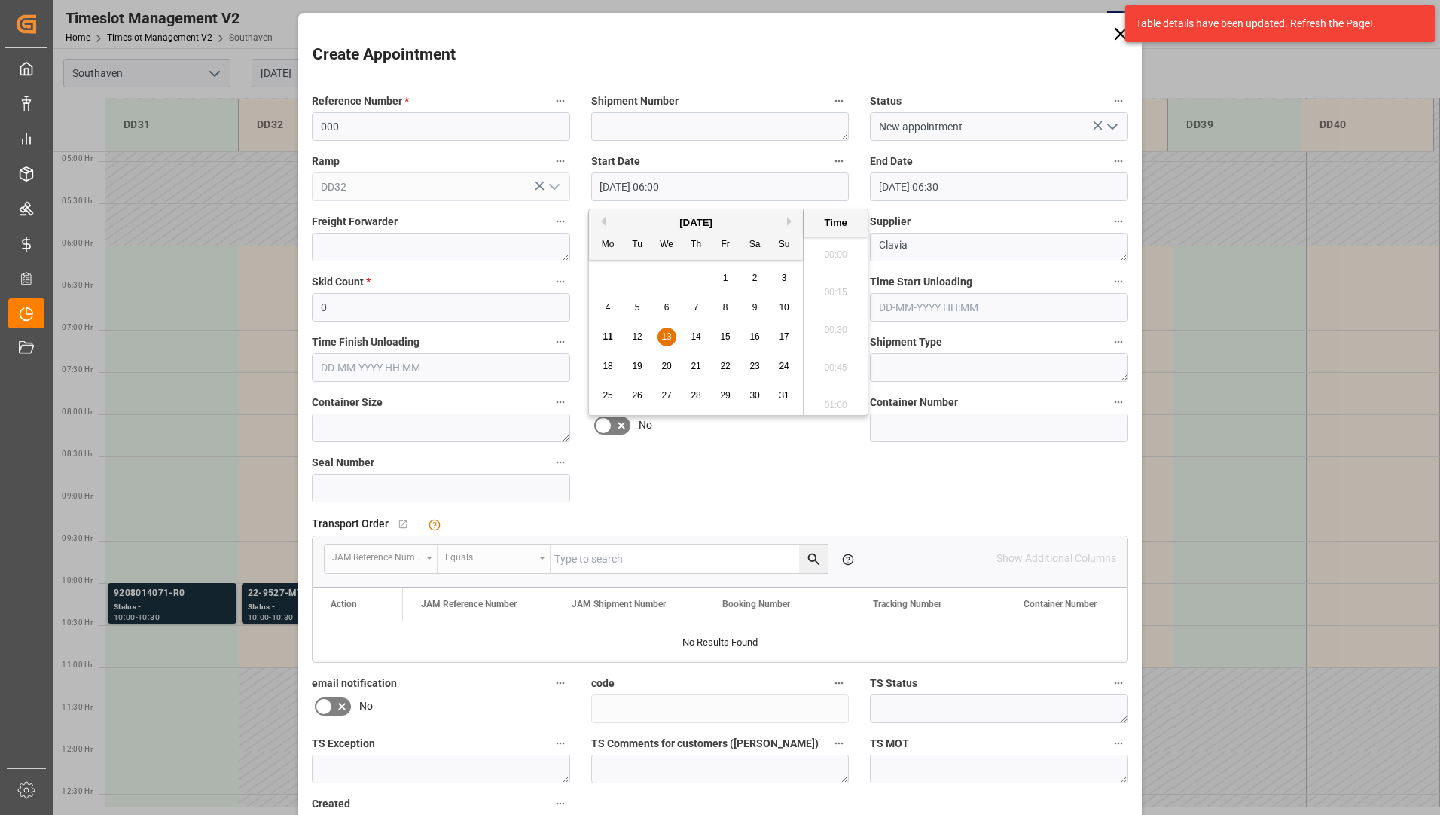
scroll to position [834, 0]
click at [1039, 188] on input "[DATE] 06:30" at bounding box center [999, 186] width 258 height 29
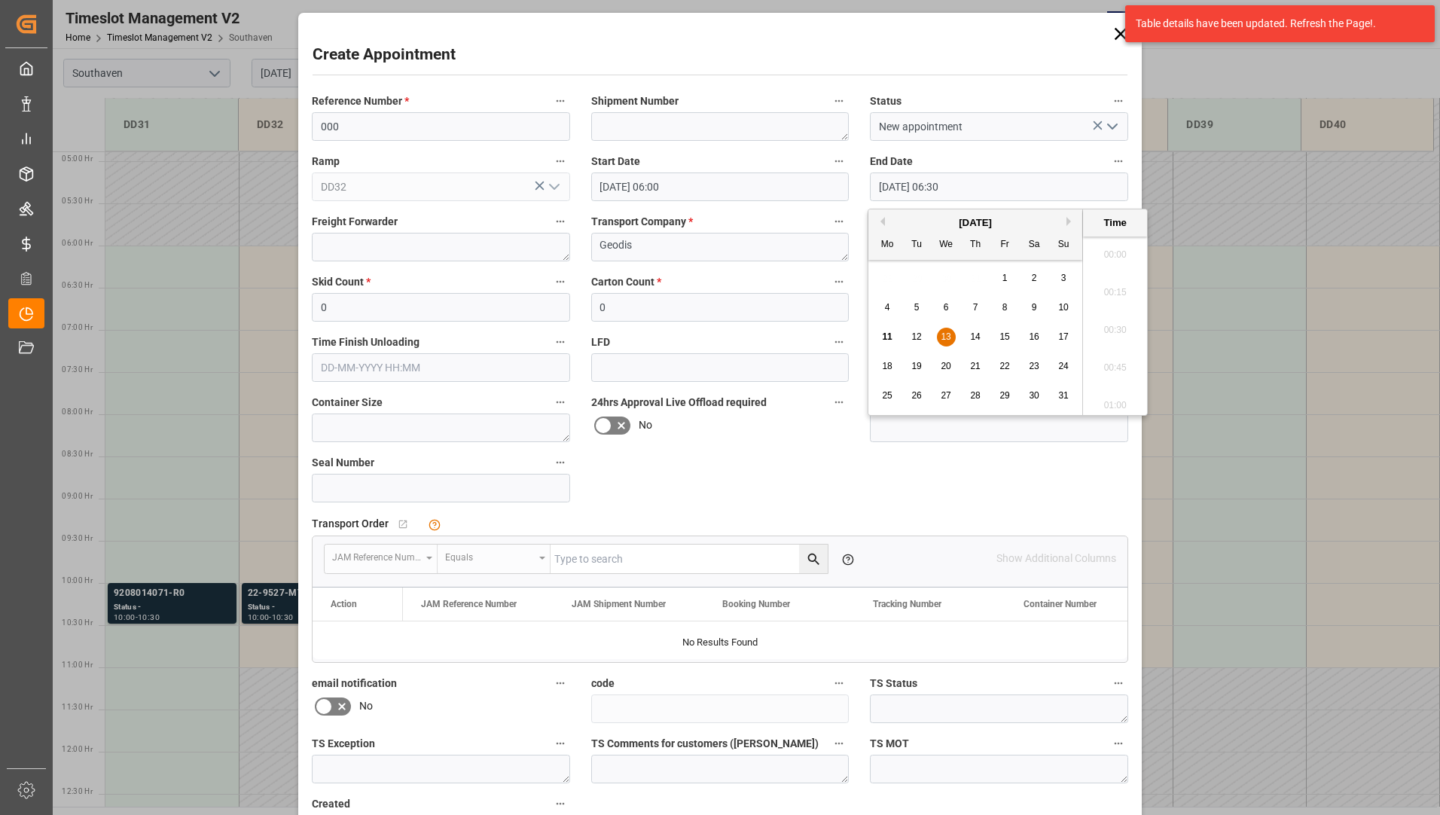
scroll to position [909, 0]
click at [951, 334] on div "13" at bounding box center [946, 337] width 19 height 18
click at [1112, 337] on li "08:30" at bounding box center [1115, 326] width 64 height 38
type input "[DATE] 08:30"
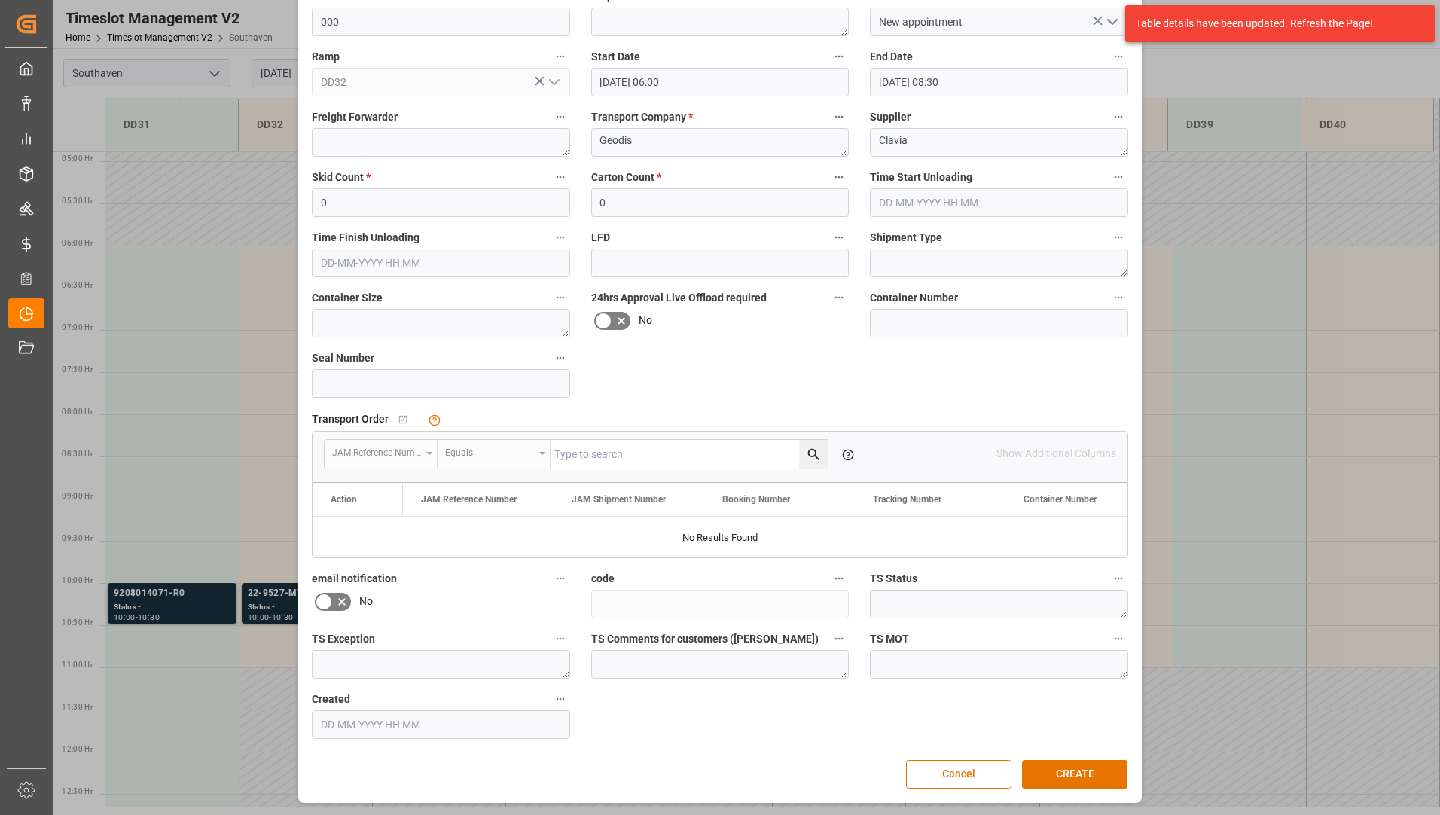
scroll to position [105, 0]
click at [1110, 771] on button "CREATE" at bounding box center [1074, 773] width 105 height 29
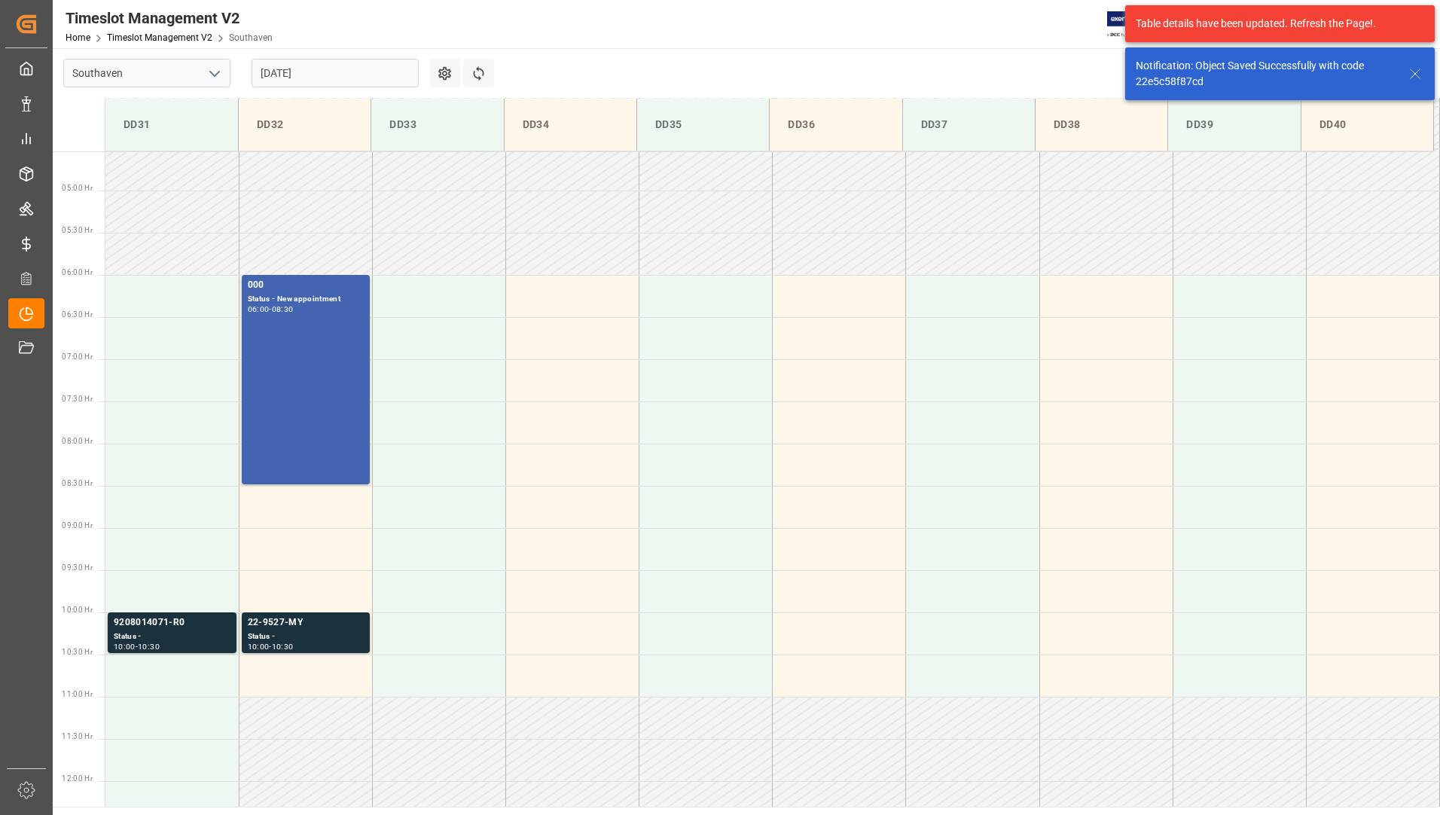
scroll to position [412, 0]
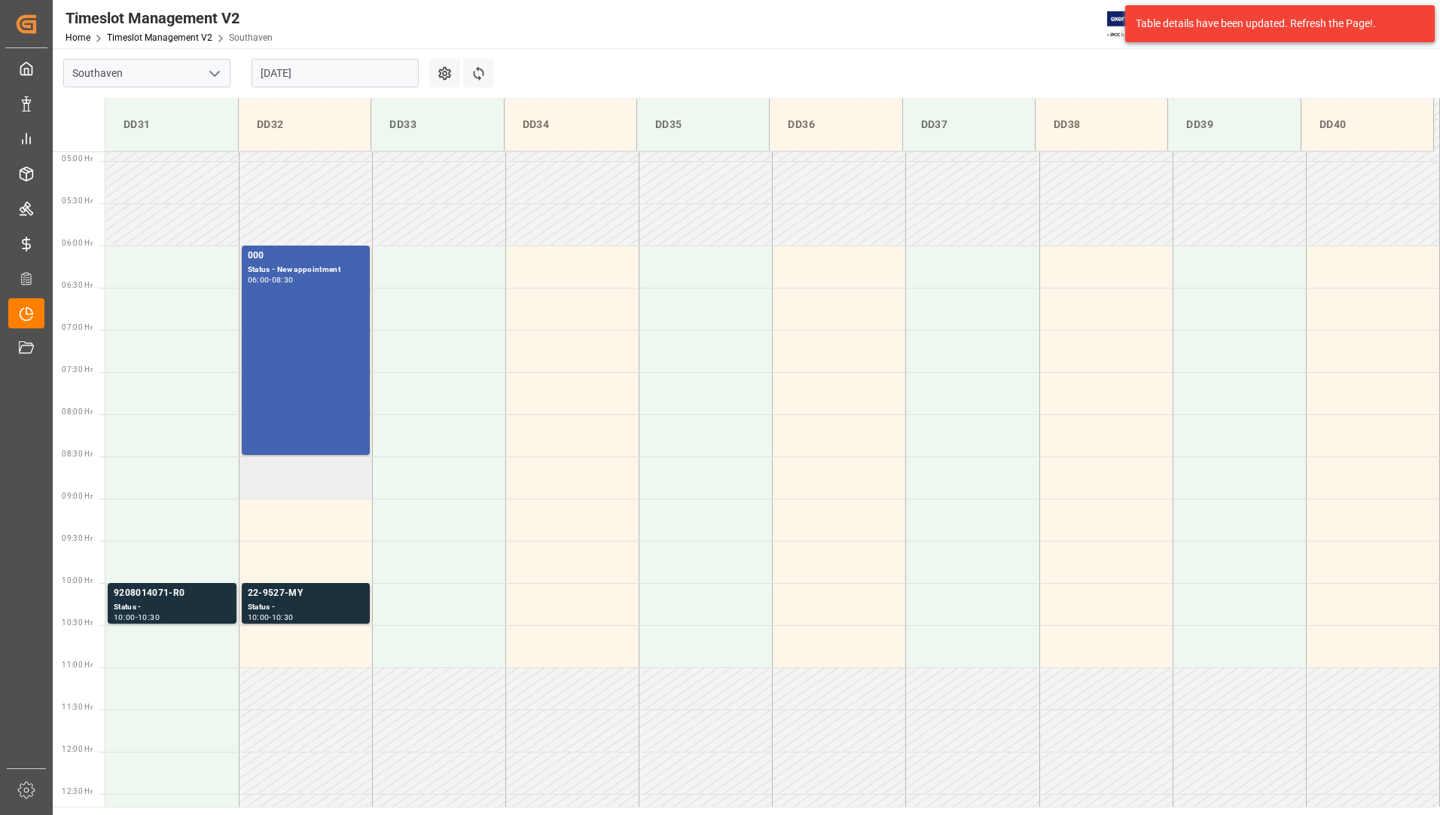
click at [289, 476] on td at bounding box center [305, 477] width 133 height 42
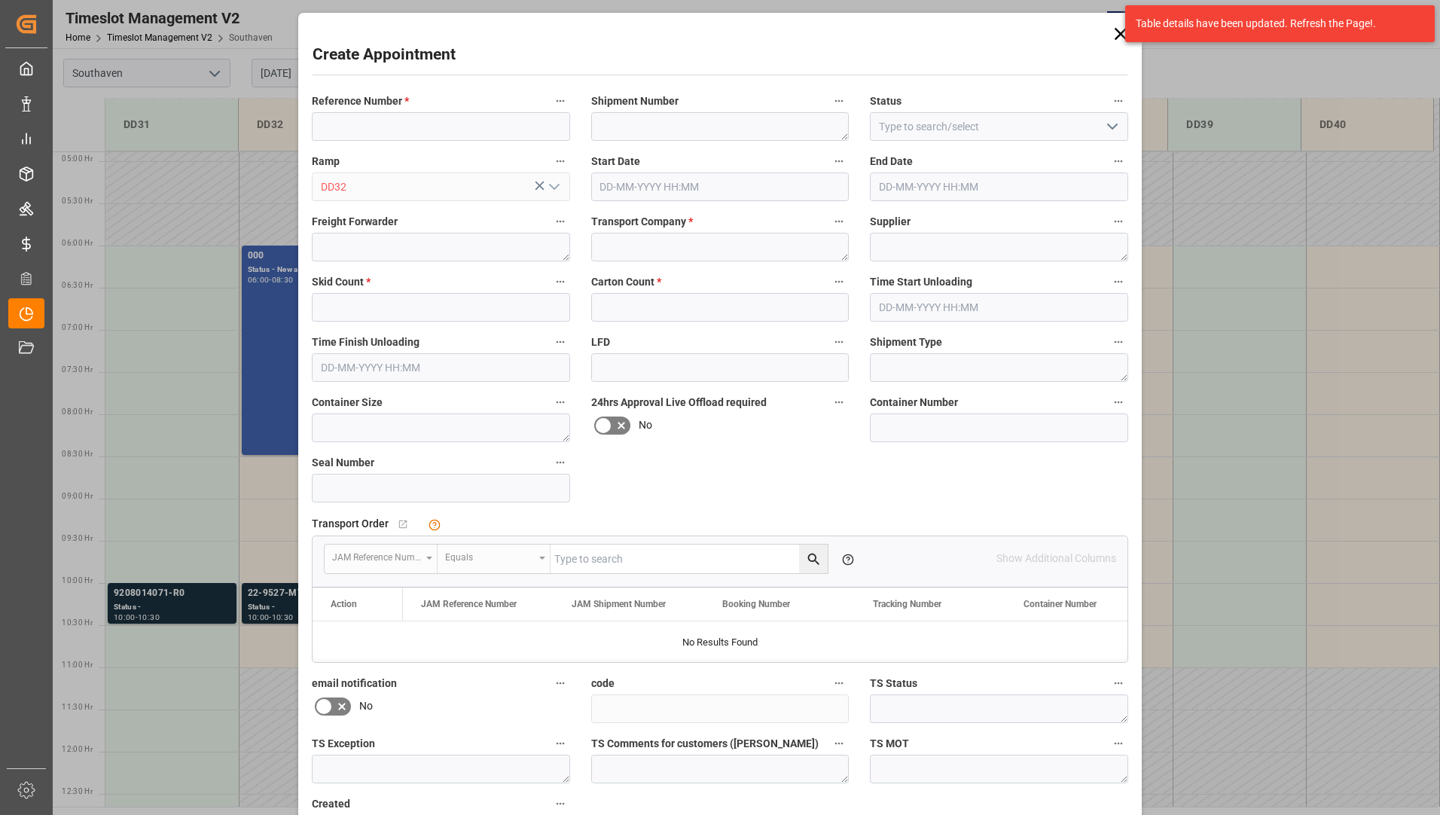
type input "[DATE] 08:30"
type input "[DATE] 09:00"
click at [416, 131] on input at bounding box center [441, 126] width 258 height 29
type input "0"
click at [1056, 130] on input at bounding box center [999, 126] width 258 height 29
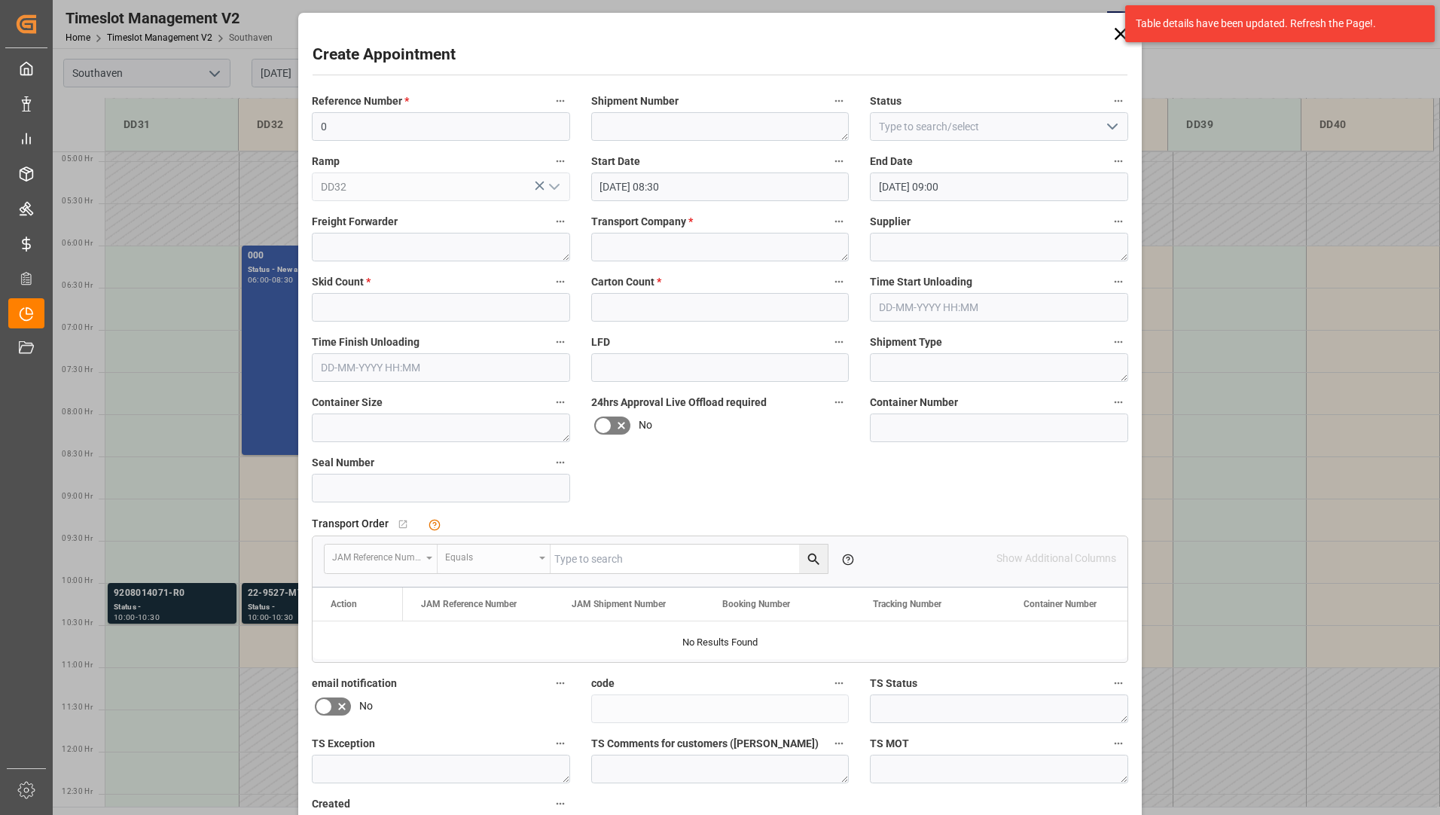
click at [1113, 129] on icon "open menu" at bounding box center [1113, 127] width 18 height 18
click at [1003, 295] on div "No show" at bounding box center [999, 296] width 257 height 34
click at [1104, 130] on icon "open menu" at bounding box center [1113, 127] width 18 height 18
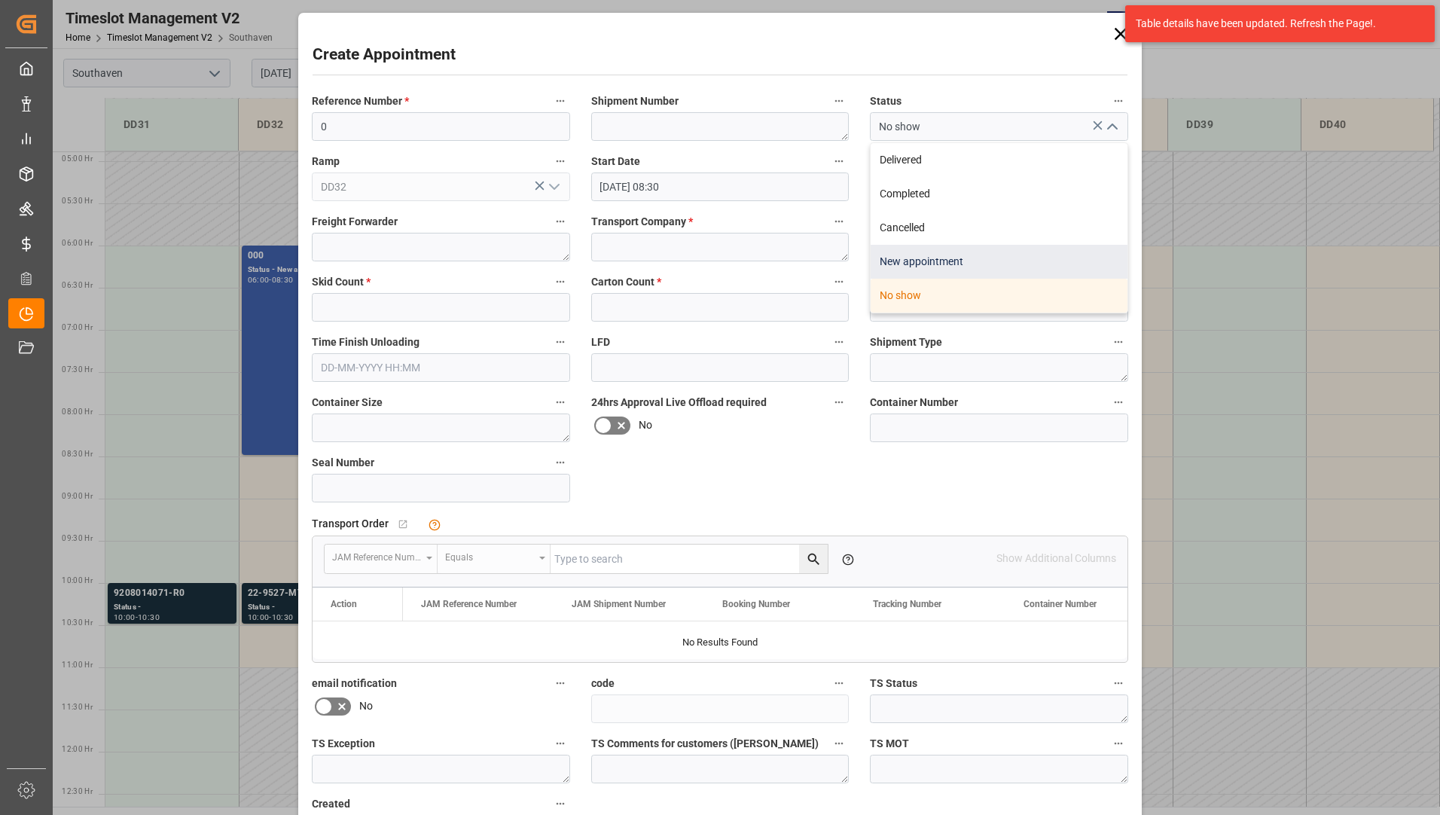
click at [1021, 258] on div "New appointment" at bounding box center [999, 262] width 257 height 34
type input "New appointment"
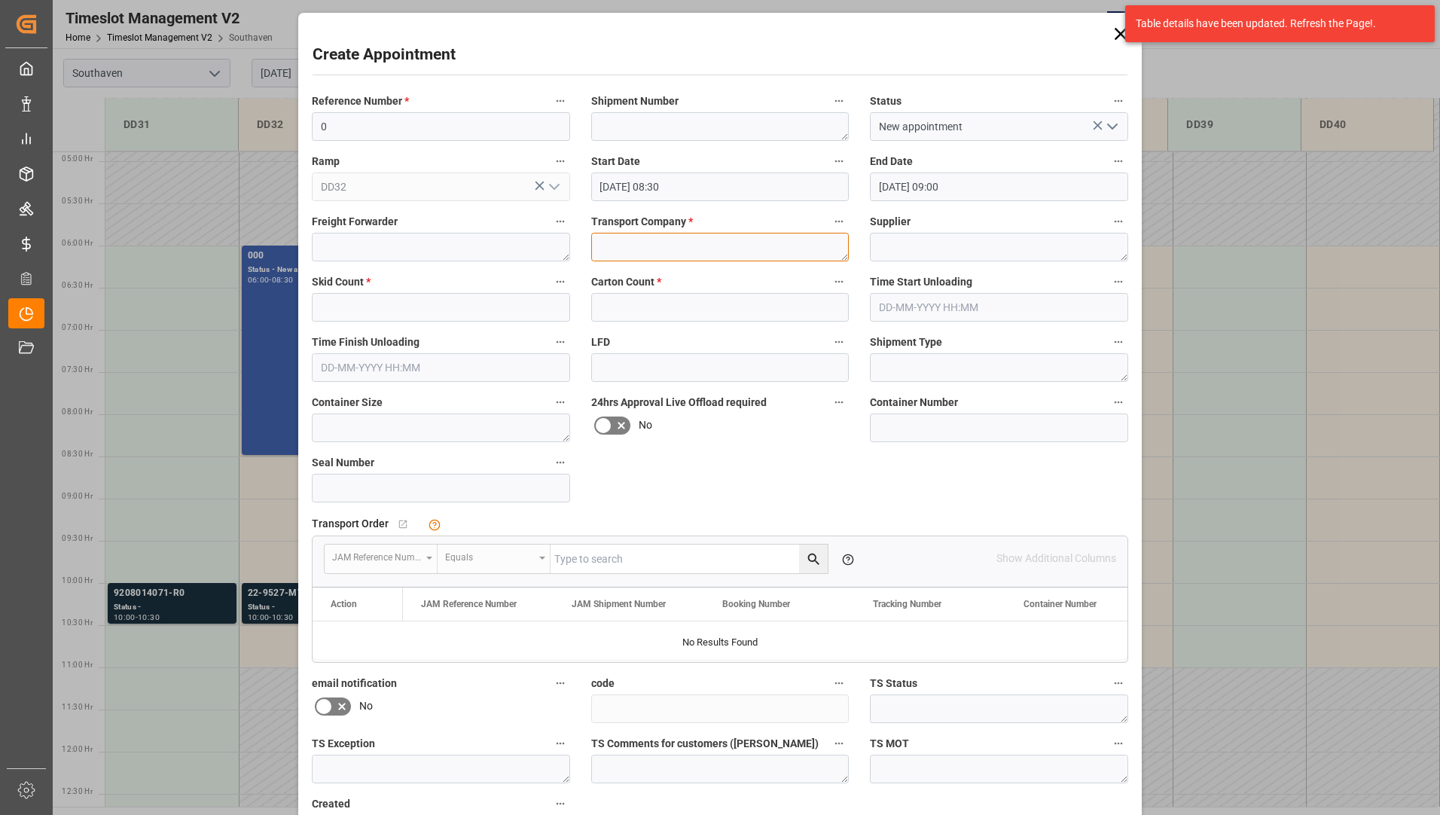
click at [718, 243] on textarea at bounding box center [720, 247] width 258 height 29
type textarea "Geodis"
click at [939, 245] on textarea at bounding box center [999, 247] width 258 height 29
type textarea "c"
type textarea "Clavia"
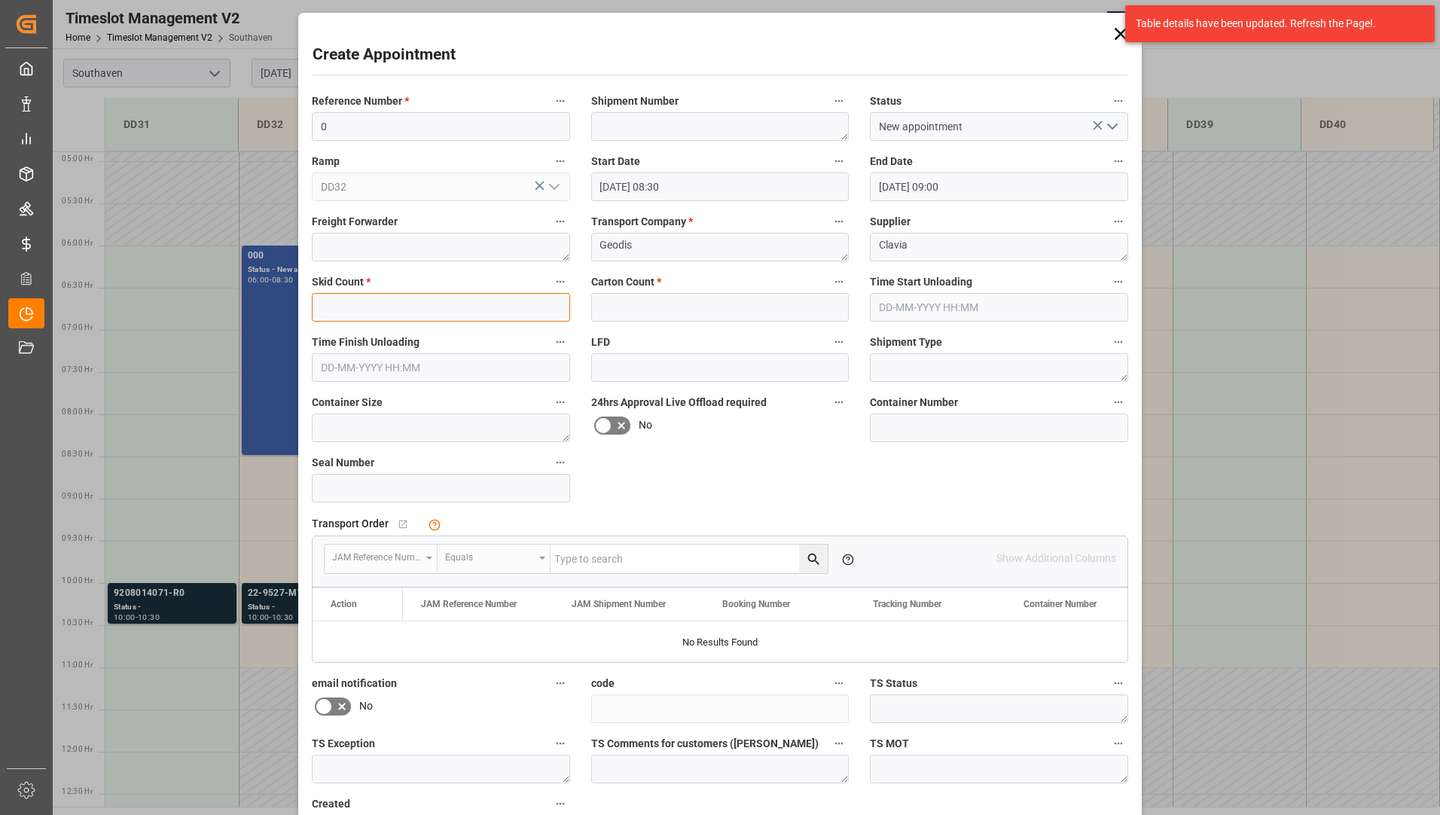
click at [439, 306] on input "text" at bounding box center [441, 307] width 258 height 29
type input "0"
click at [653, 300] on input "text" at bounding box center [720, 307] width 258 height 29
type input "0"
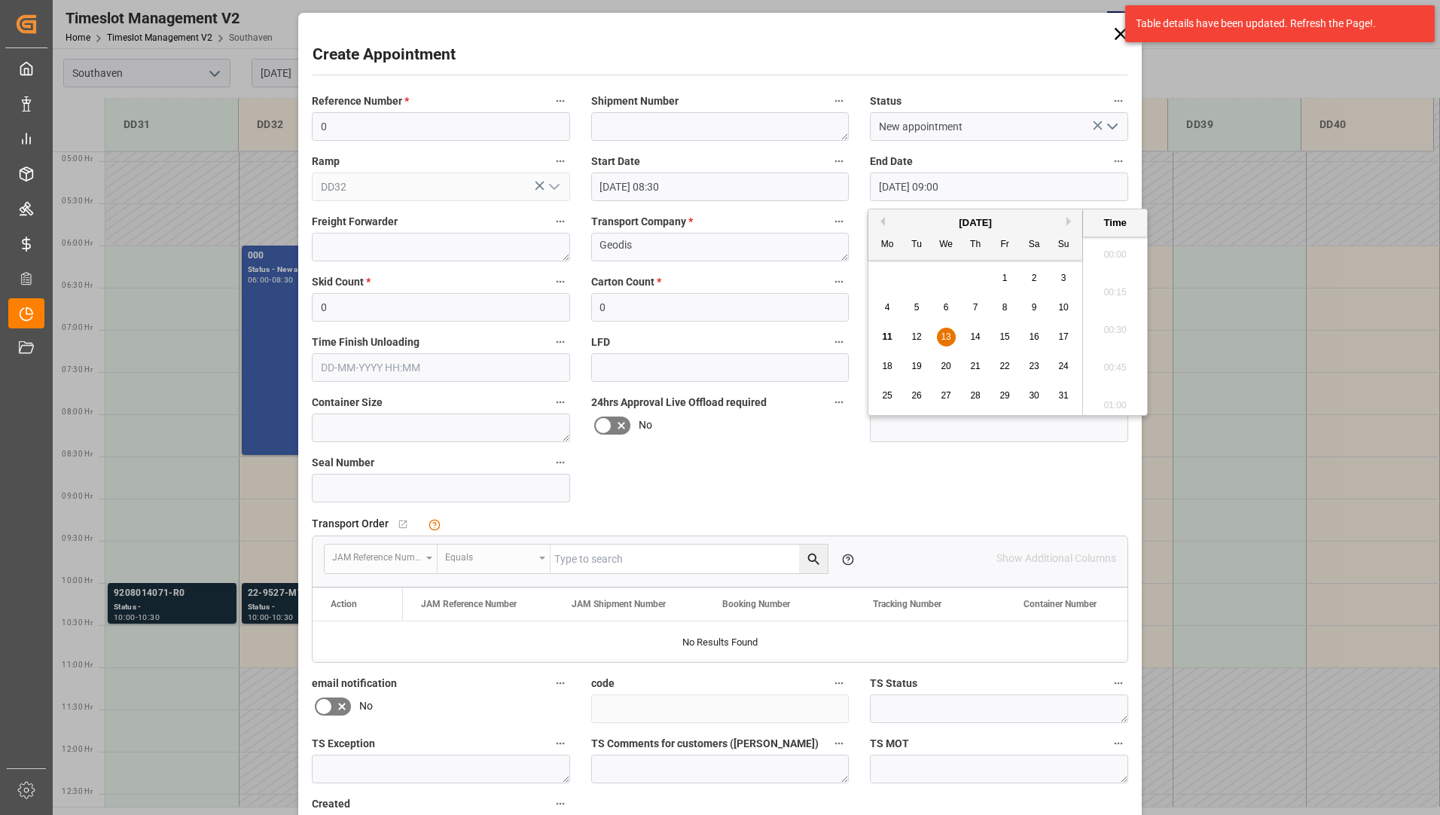
click at [1088, 185] on input "[DATE] 09:00" at bounding box center [999, 186] width 258 height 29
click at [945, 337] on span "13" at bounding box center [946, 336] width 10 height 11
click at [1118, 251] on li "10:00" at bounding box center [1115, 250] width 64 height 38
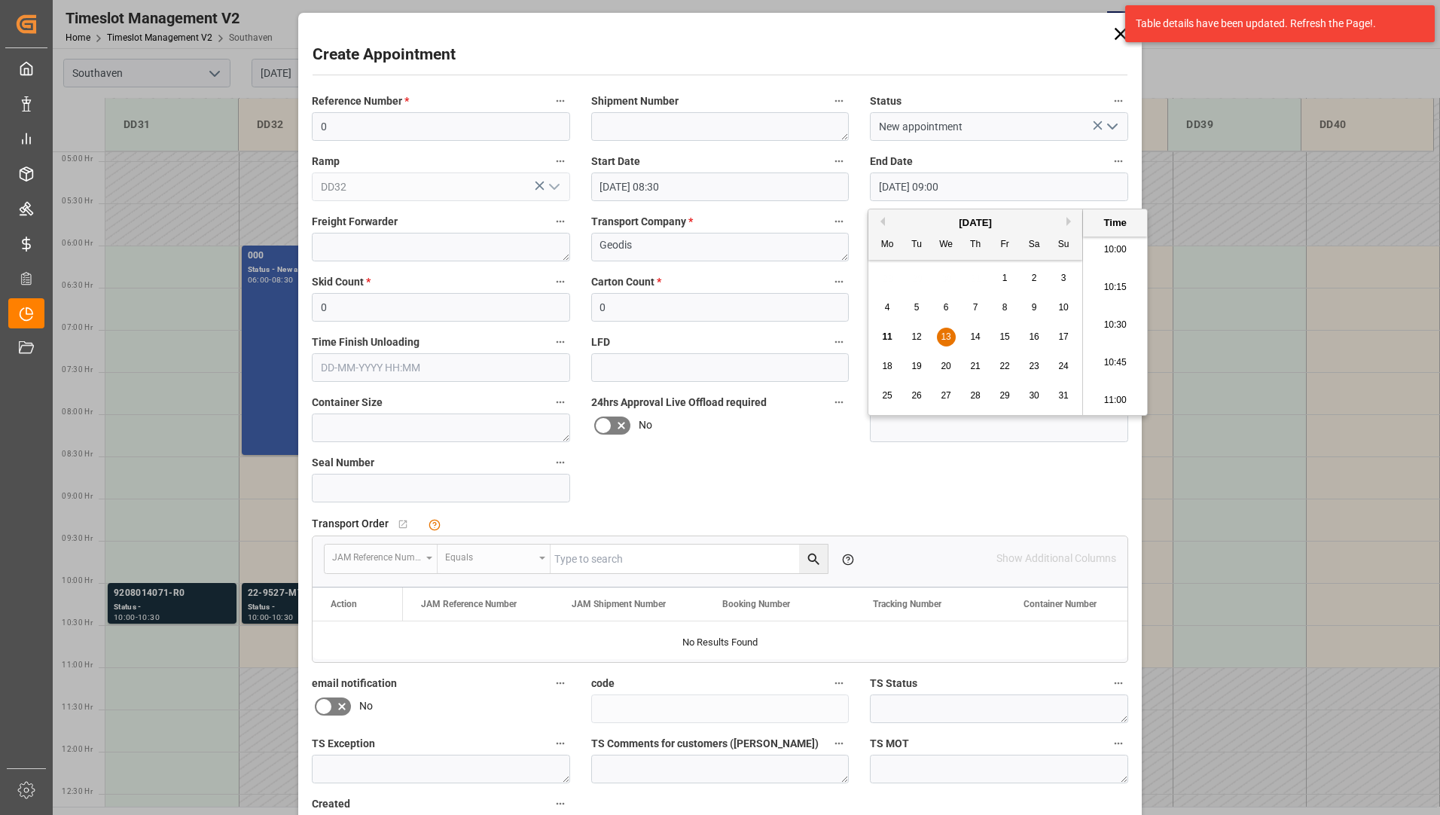
type input "[DATE] 10:00"
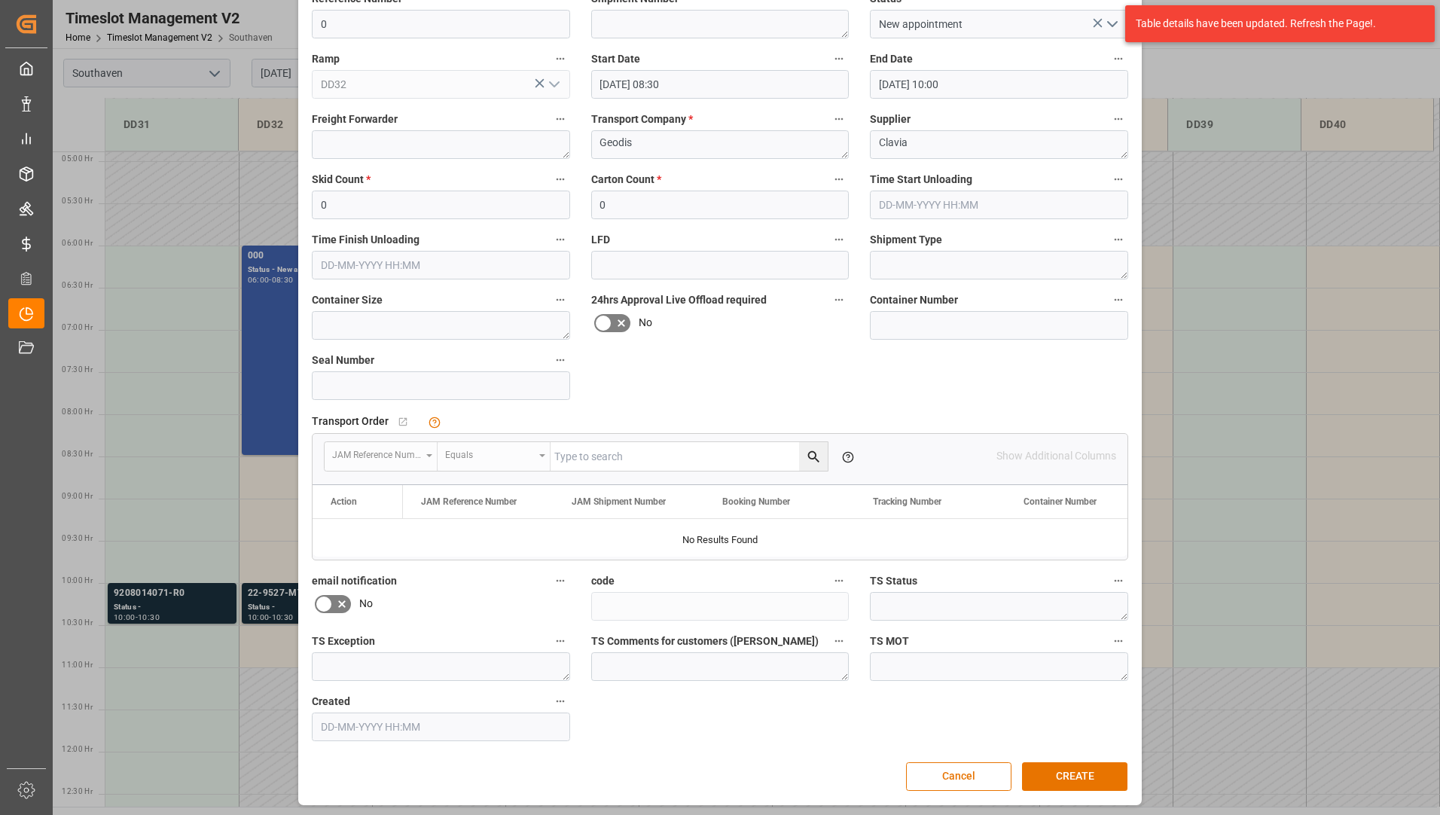
scroll to position [105, 0]
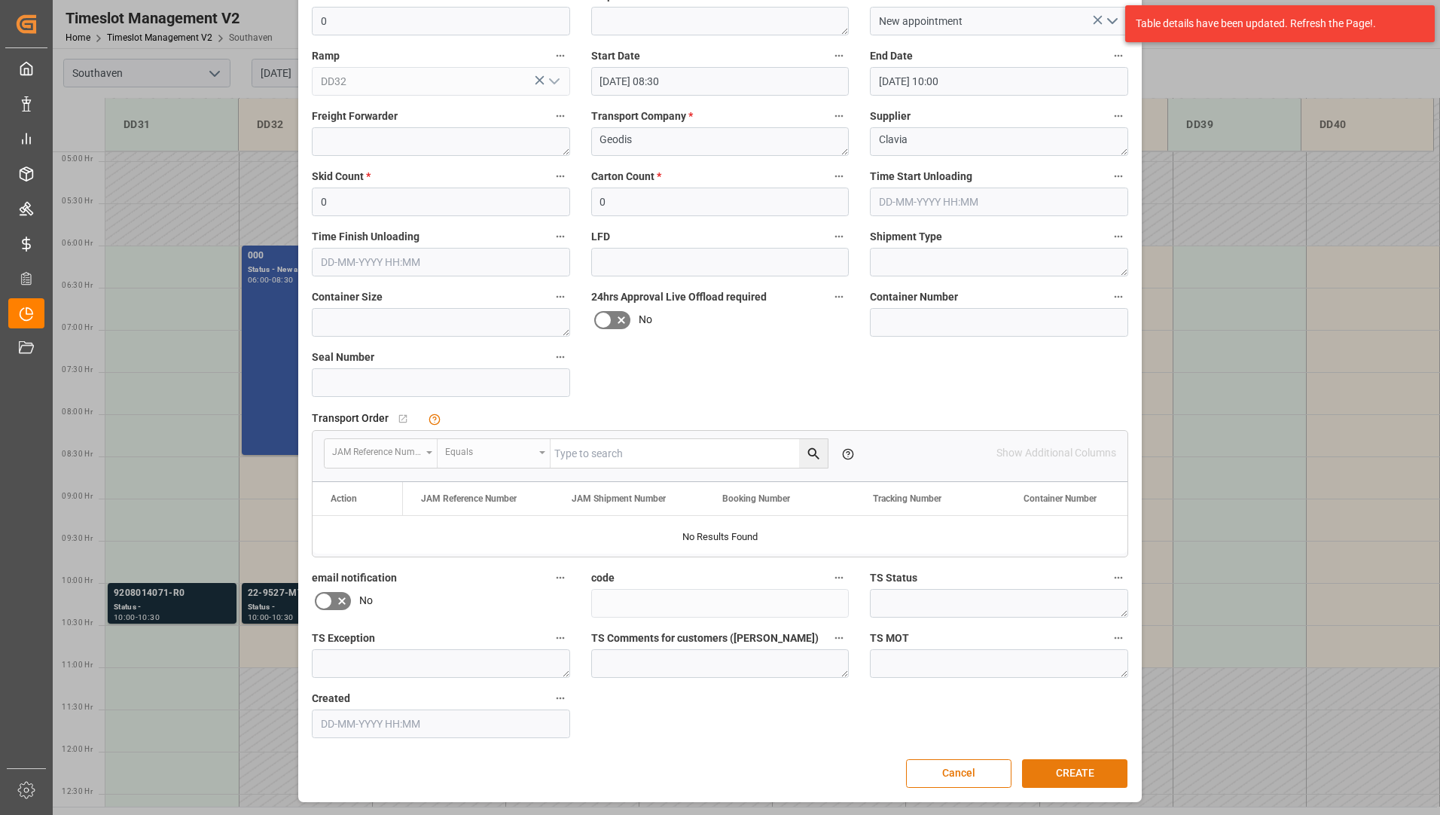
click at [1034, 762] on button "CREATE" at bounding box center [1074, 773] width 105 height 29
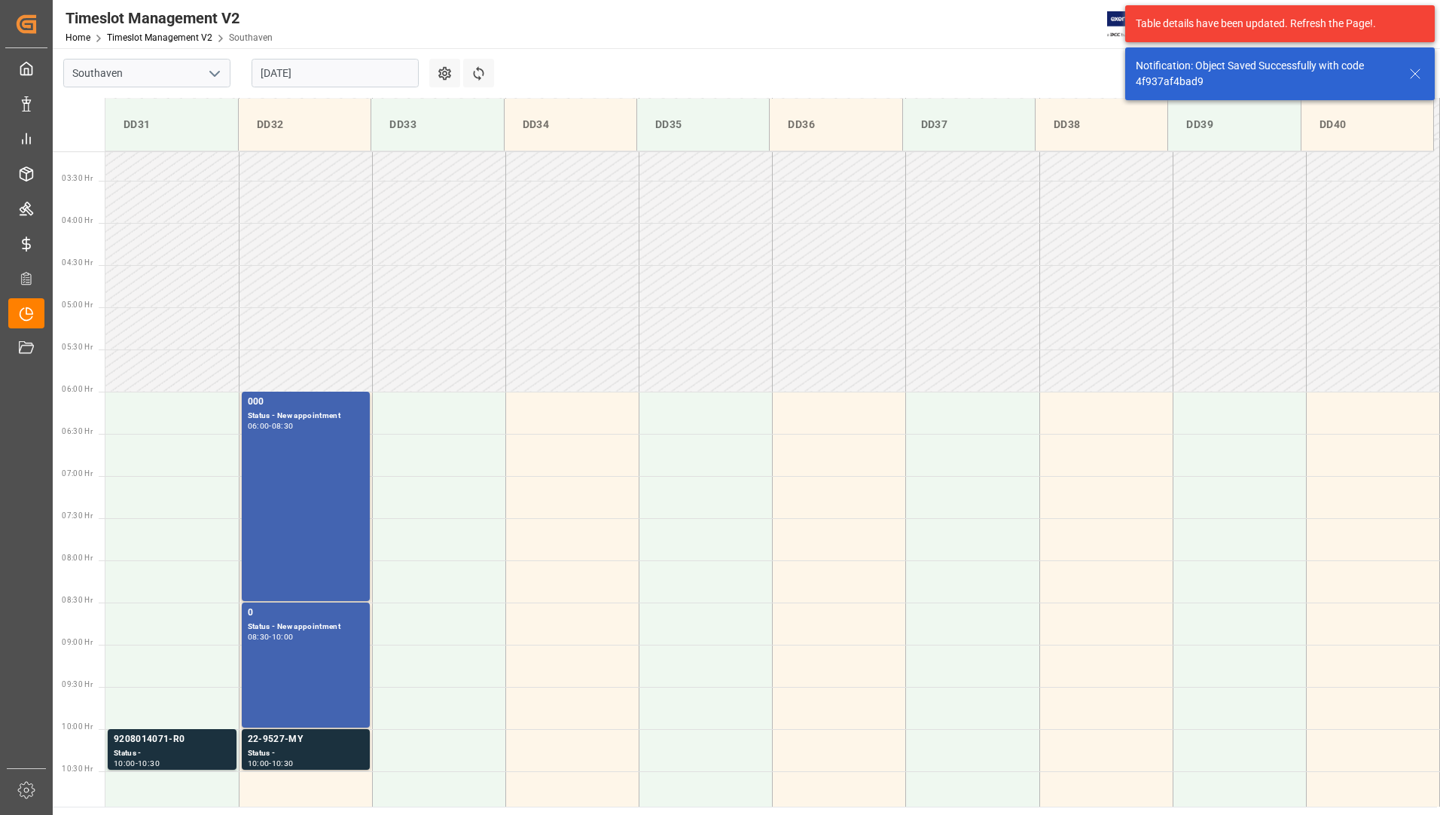
scroll to position [204, 0]
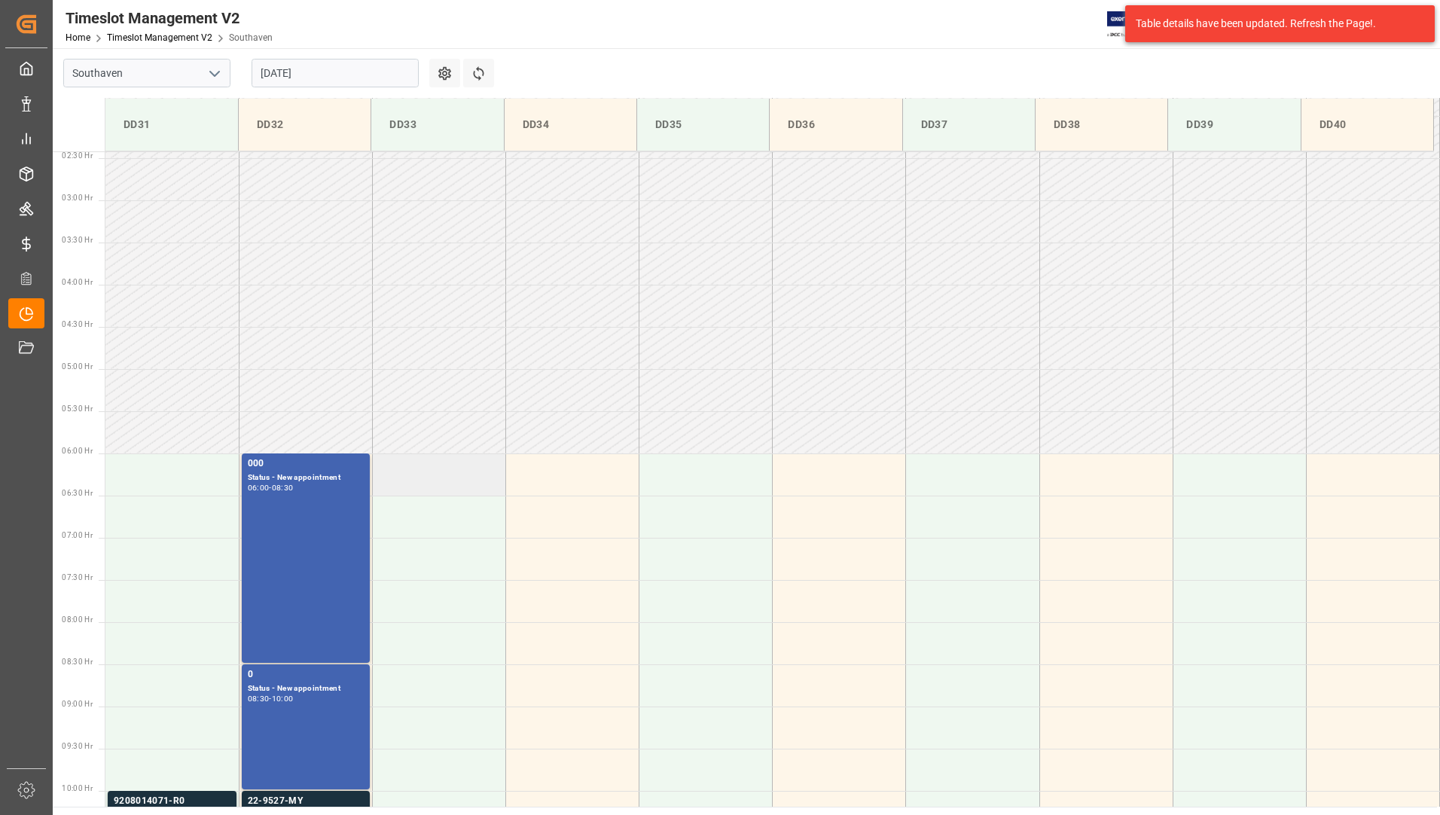
click at [442, 474] on td at bounding box center [438, 474] width 133 height 42
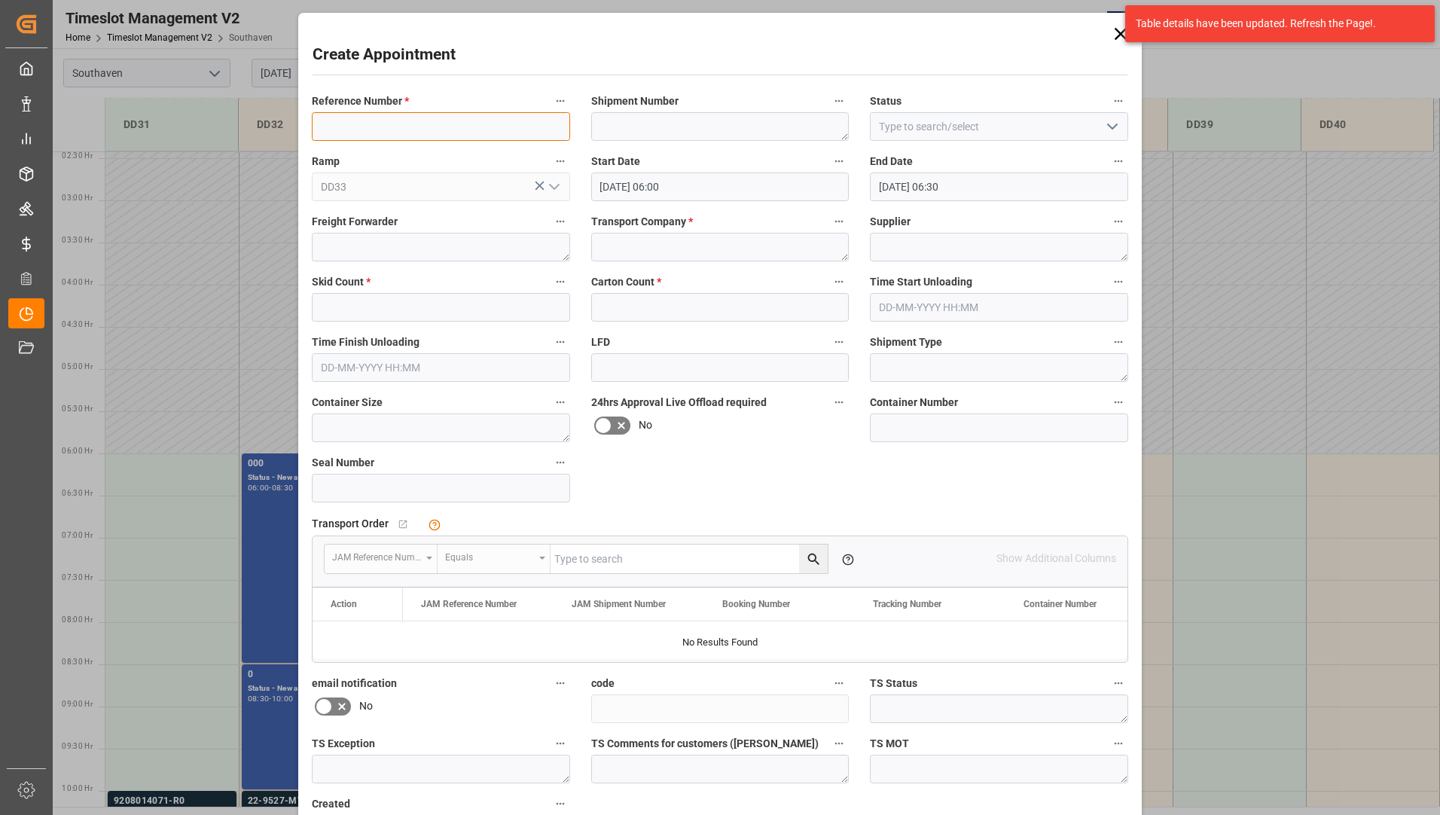
click at [429, 128] on input at bounding box center [441, 126] width 258 height 29
type input "0"
click at [918, 130] on input at bounding box center [999, 126] width 258 height 29
click at [1089, 127] on input at bounding box center [999, 126] width 258 height 29
click at [1107, 128] on icon "open menu" at bounding box center [1113, 127] width 18 height 18
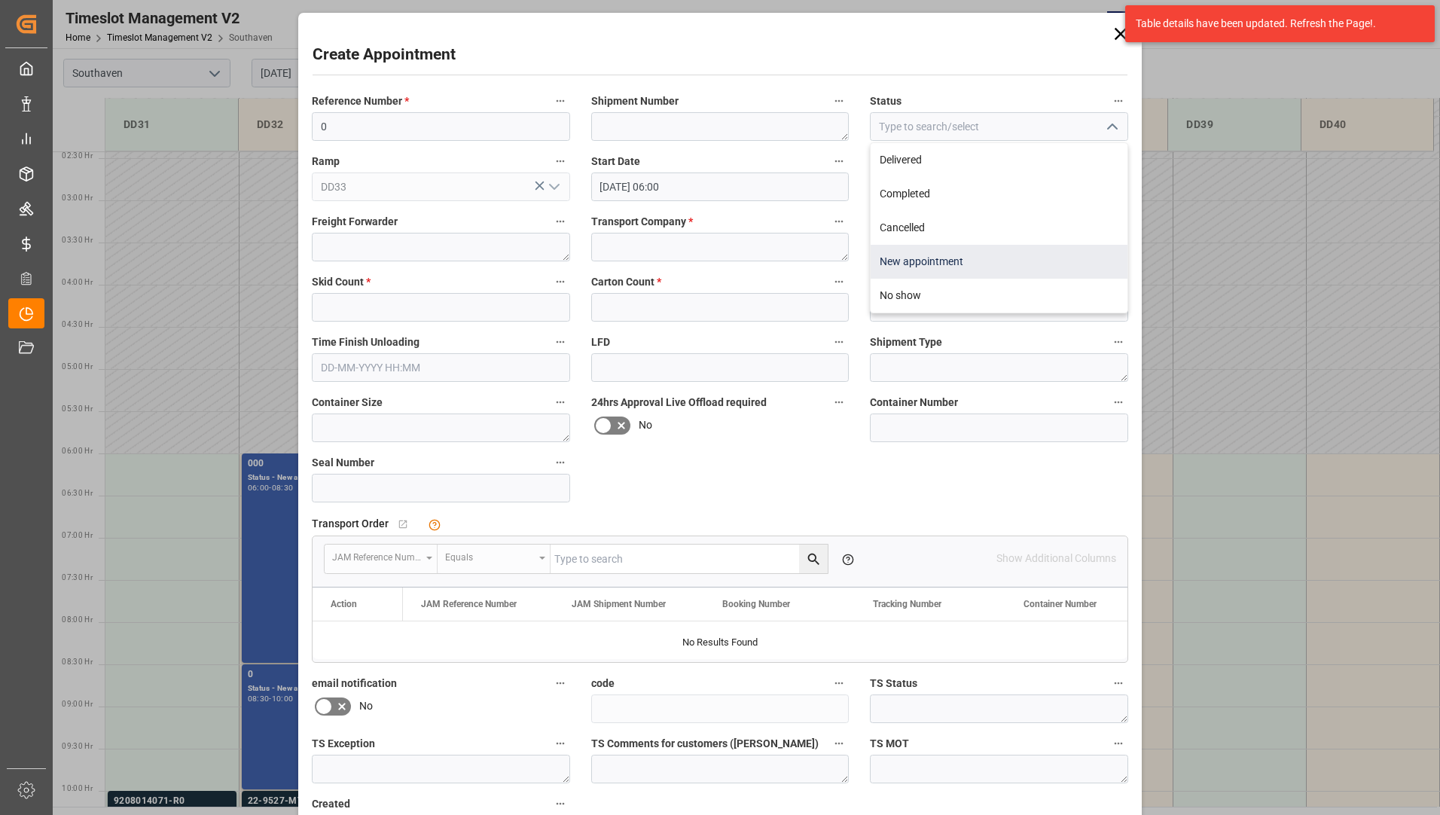
click at [979, 273] on div "New appointment" at bounding box center [999, 262] width 257 height 34
type input "New appointment"
click at [685, 255] on textarea at bounding box center [720, 247] width 258 height 29
type textarea "Geodis"
click at [988, 248] on textarea at bounding box center [999, 247] width 258 height 29
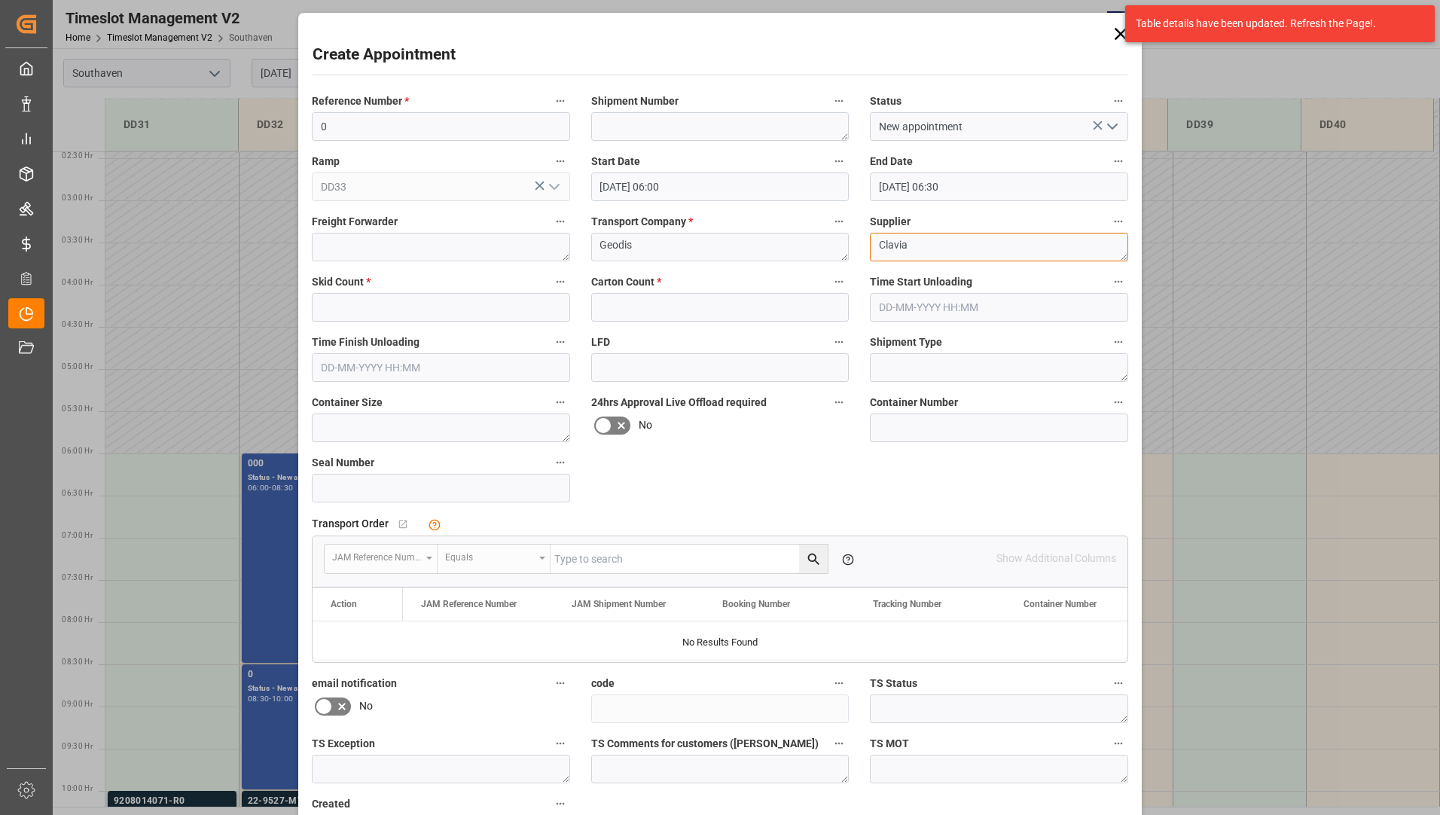
type textarea "Clavia"
click at [517, 305] on input "text" at bounding box center [441, 307] width 258 height 29
type input "0"
click at [661, 316] on input "text" at bounding box center [720, 307] width 258 height 29
type input "0"
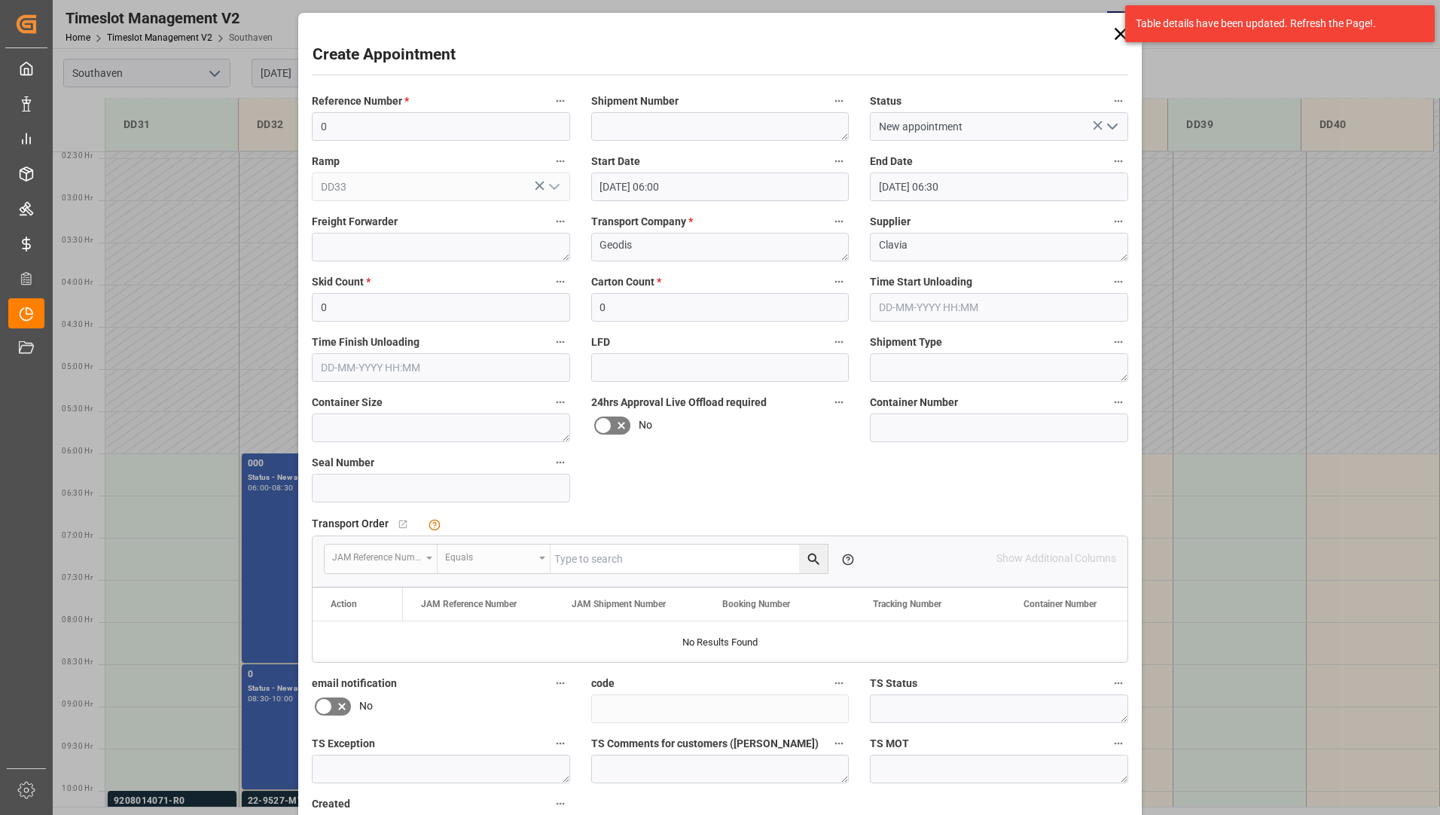
click at [1009, 173] on input "[DATE] 06:30" at bounding box center [999, 186] width 258 height 29
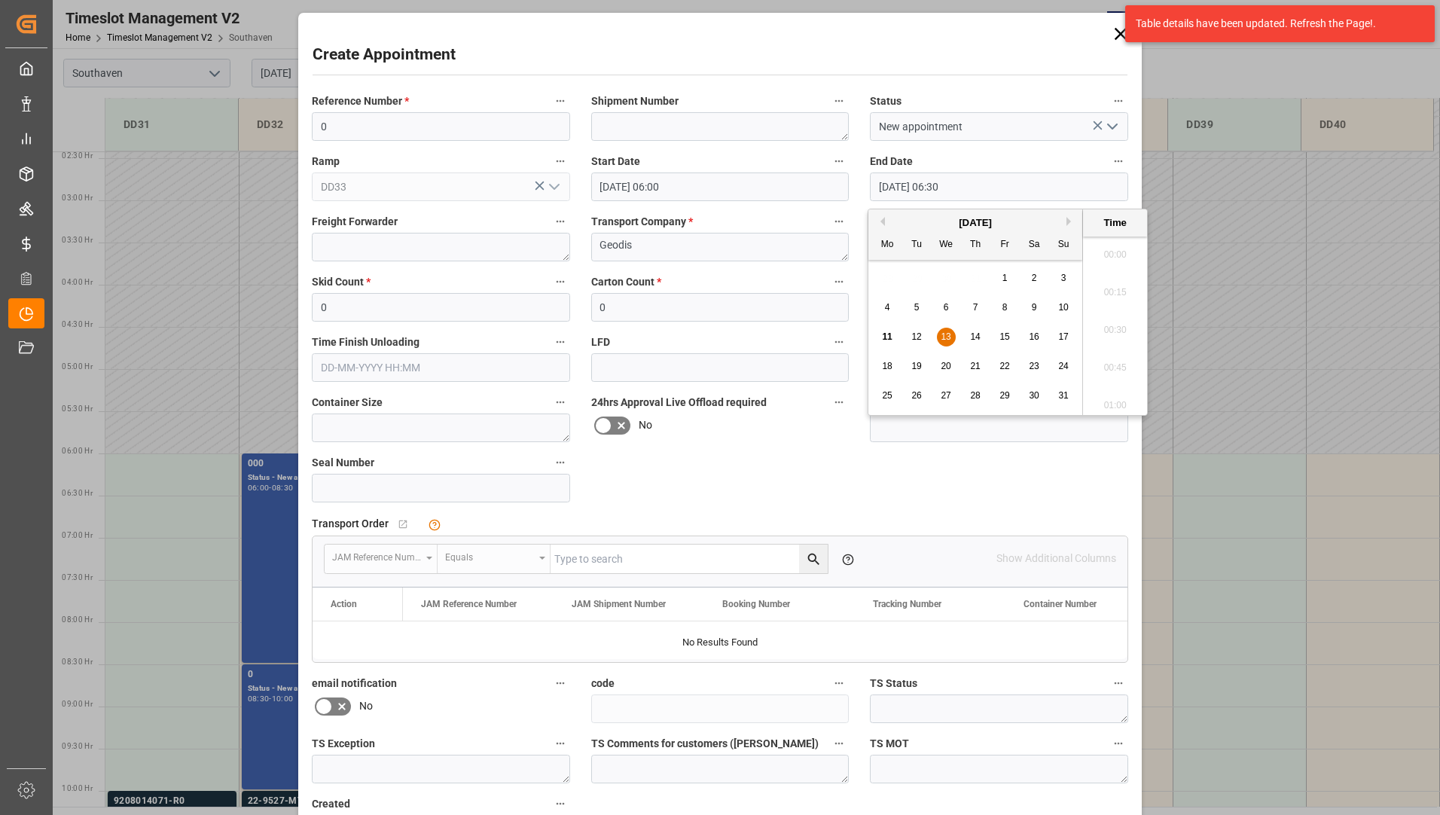
scroll to position [909, 0]
click at [945, 331] on div "13" at bounding box center [946, 337] width 19 height 18
click at [1131, 389] on li "09:00" at bounding box center [1115, 401] width 64 height 38
type input "[DATE] 09:00"
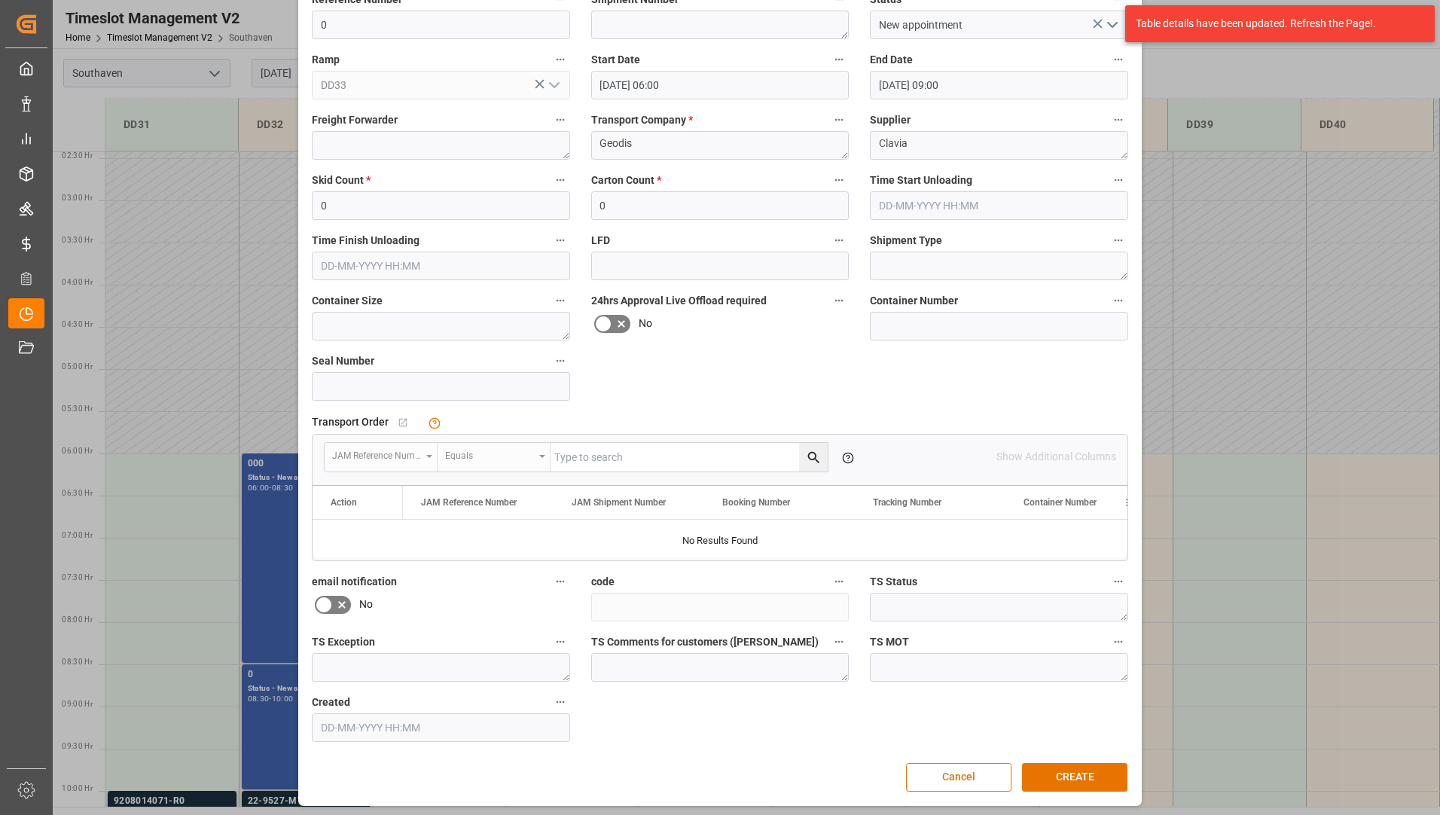
scroll to position [105, 0]
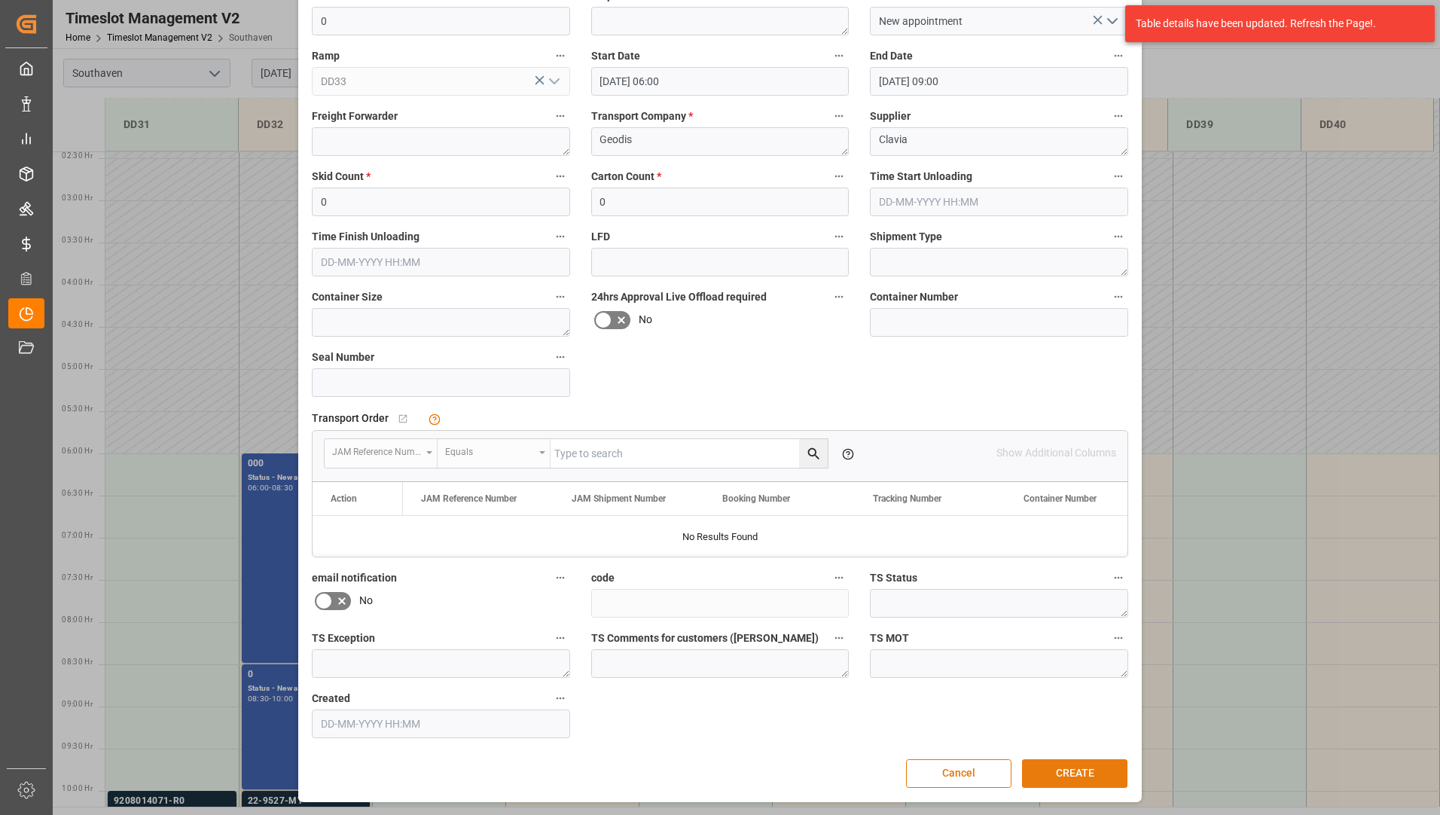
click at [1046, 772] on button "CREATE" at bounding box center [1074, 773] width 105 height 29
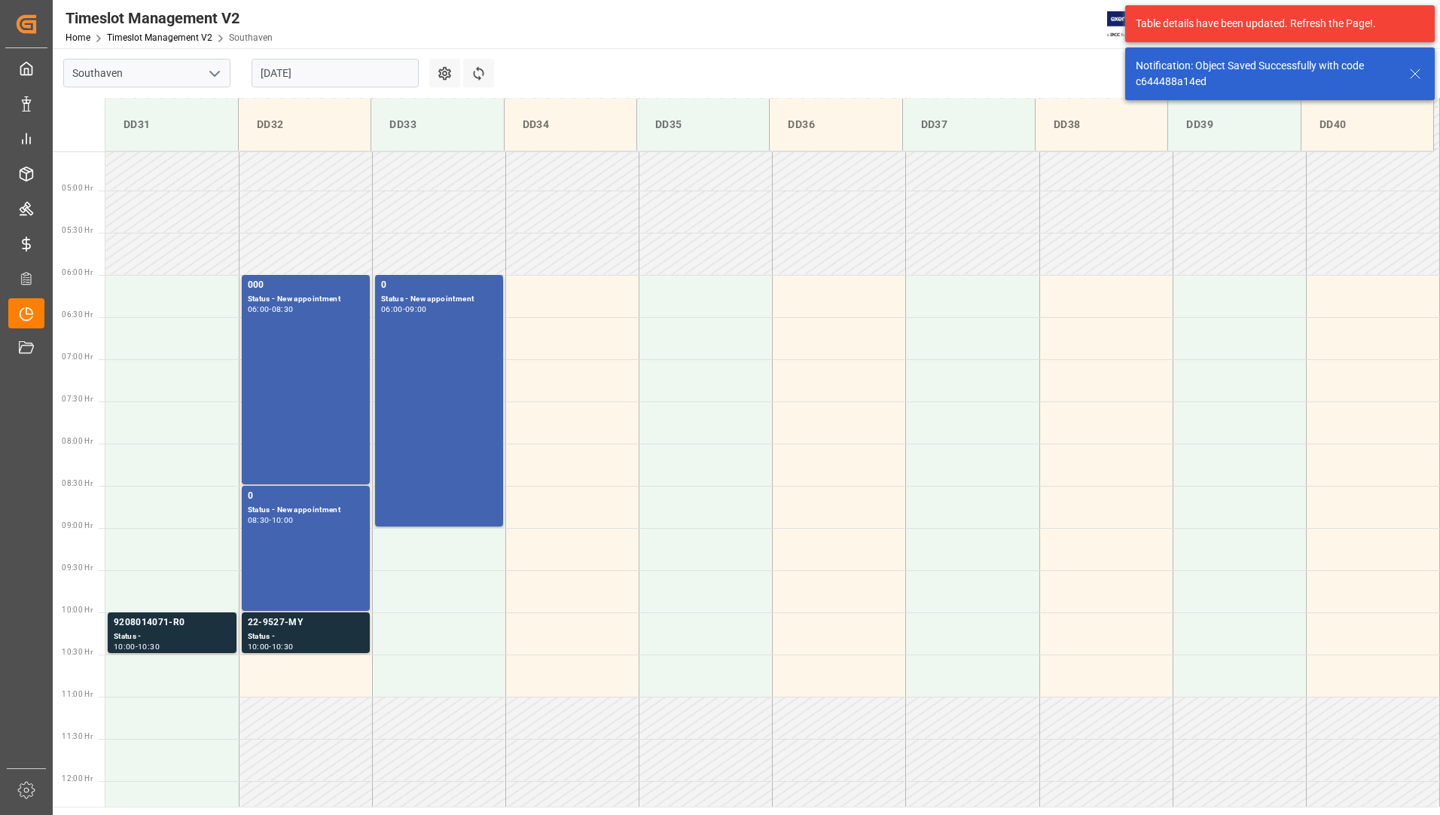
scroll to position [412, 0]
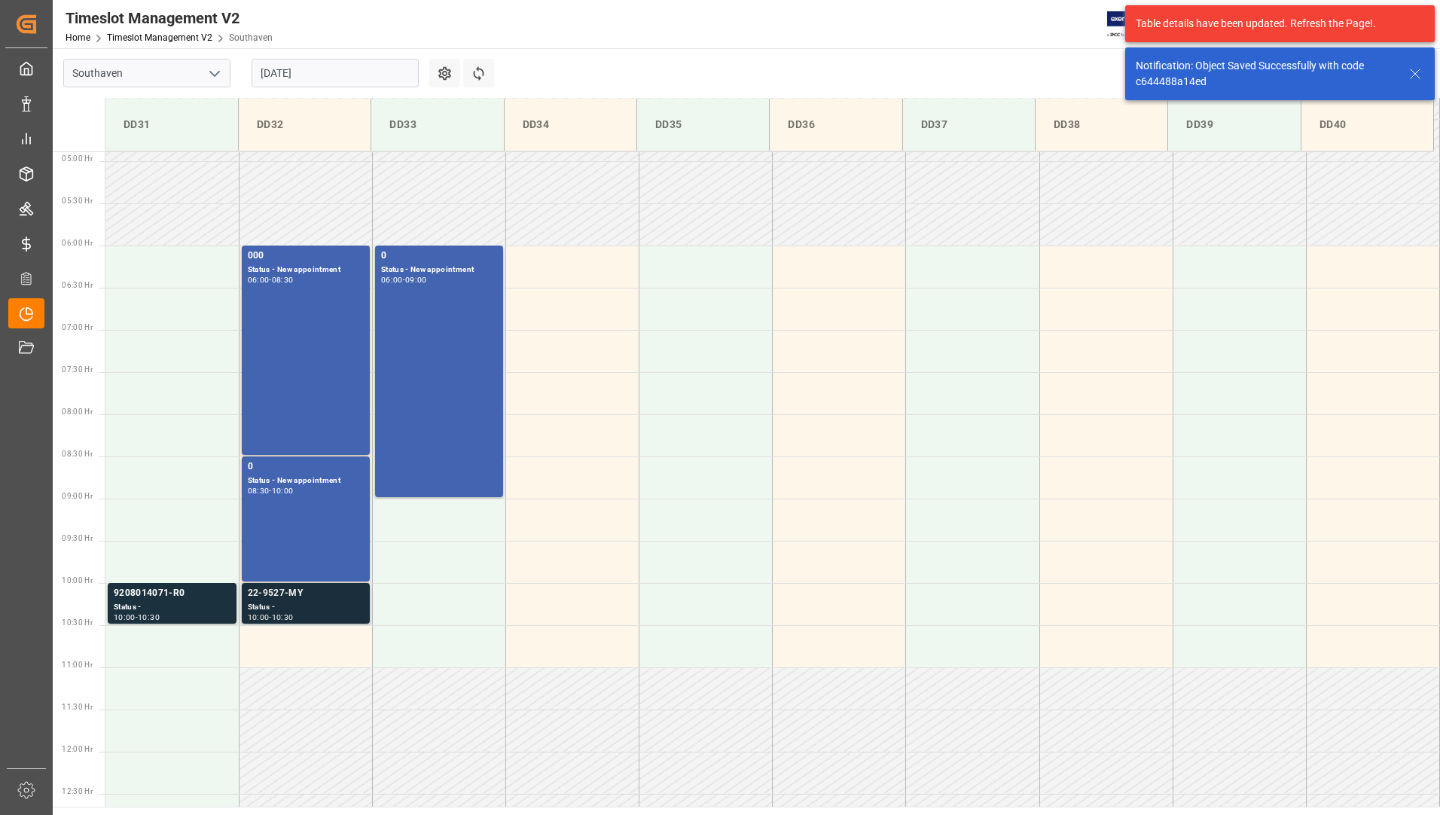
click at [327, 609] on div "Status -" at bounding box center [306, 607] width 116 height 13
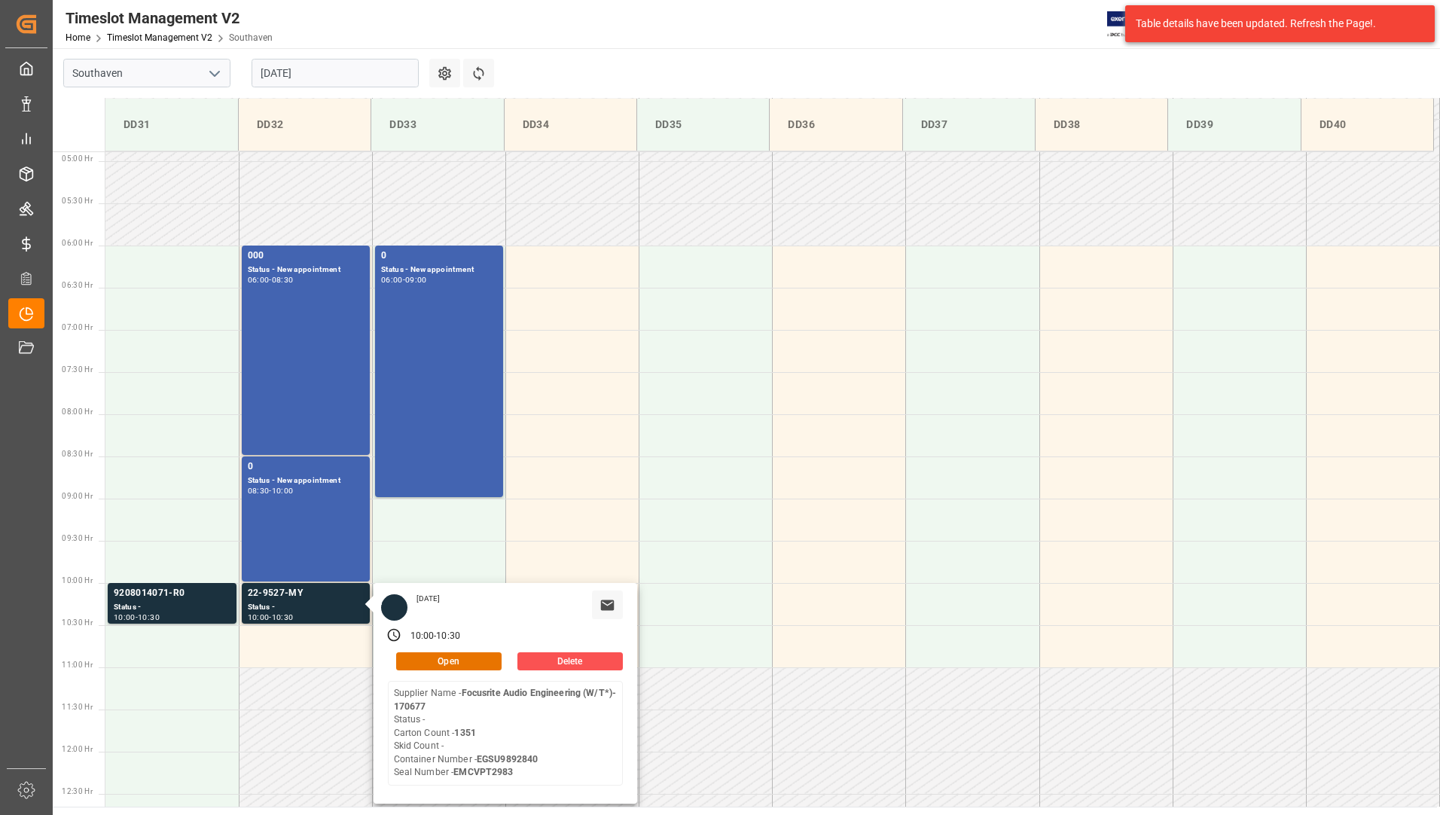
click at [318, 78] on input "[DATE]" at bounding box center [335, 73] width 167 height 29
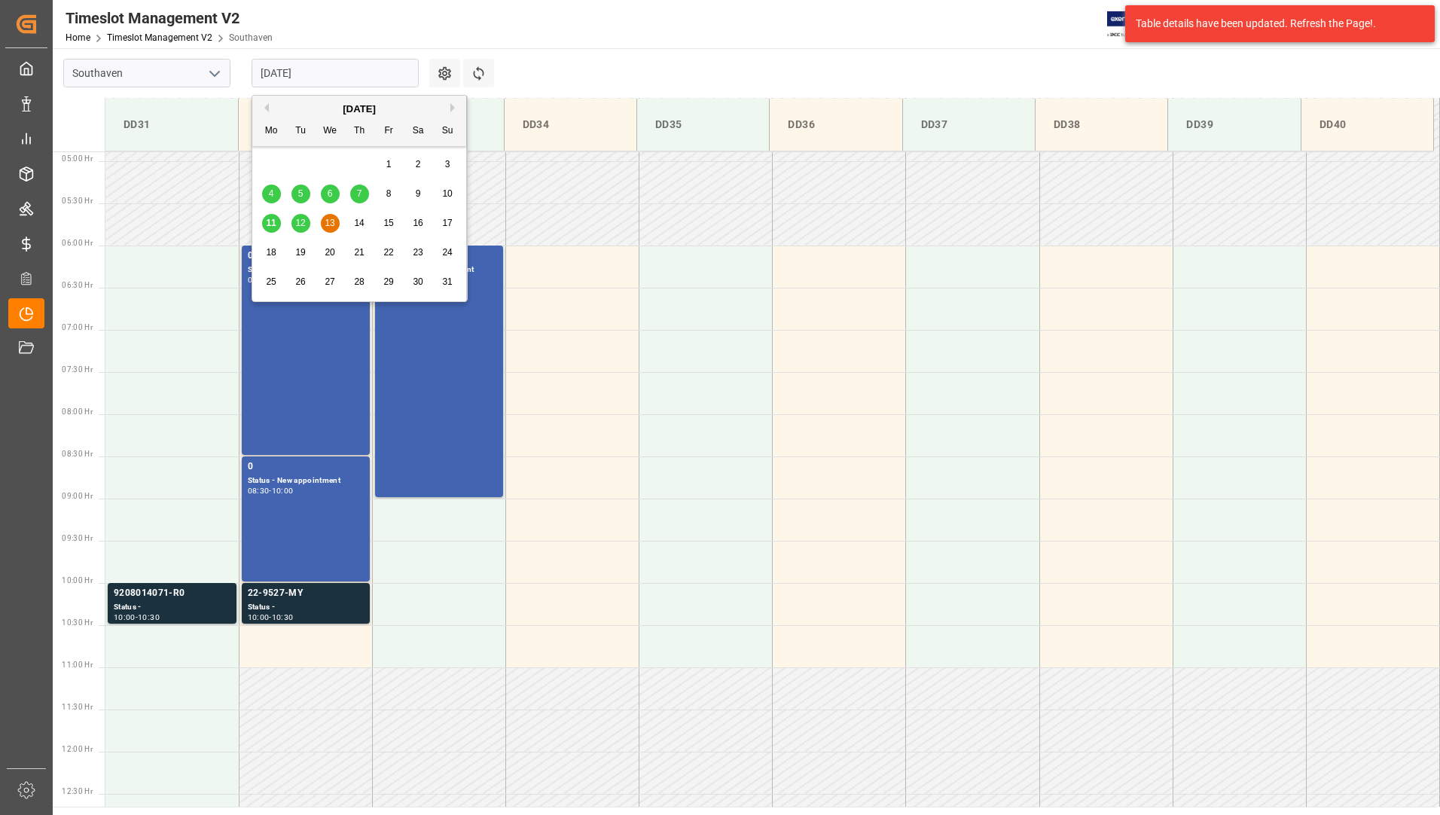
click at [362, 224] on span "14" at bounding box center [359, 223] width 10 height 11
